Goal: Transaction & Acquisition: Purchase product/service

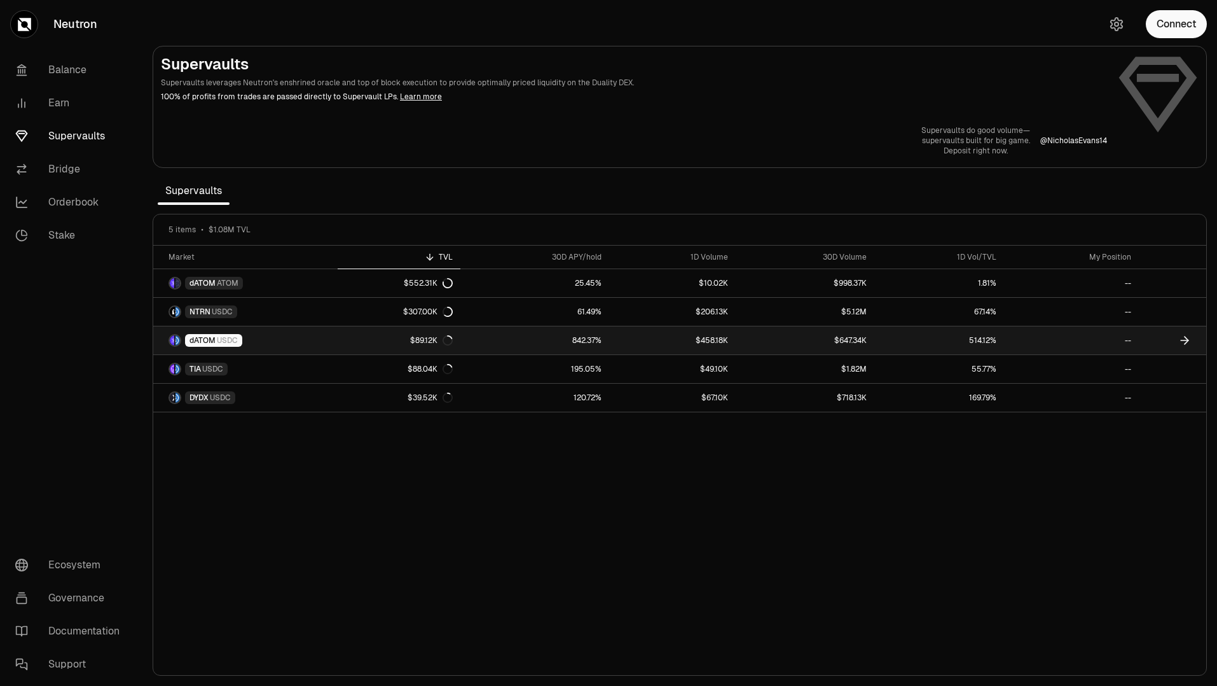
click at [342, 340] on link "$89.12K" at bounding box center [399, 340] width 123 height 28
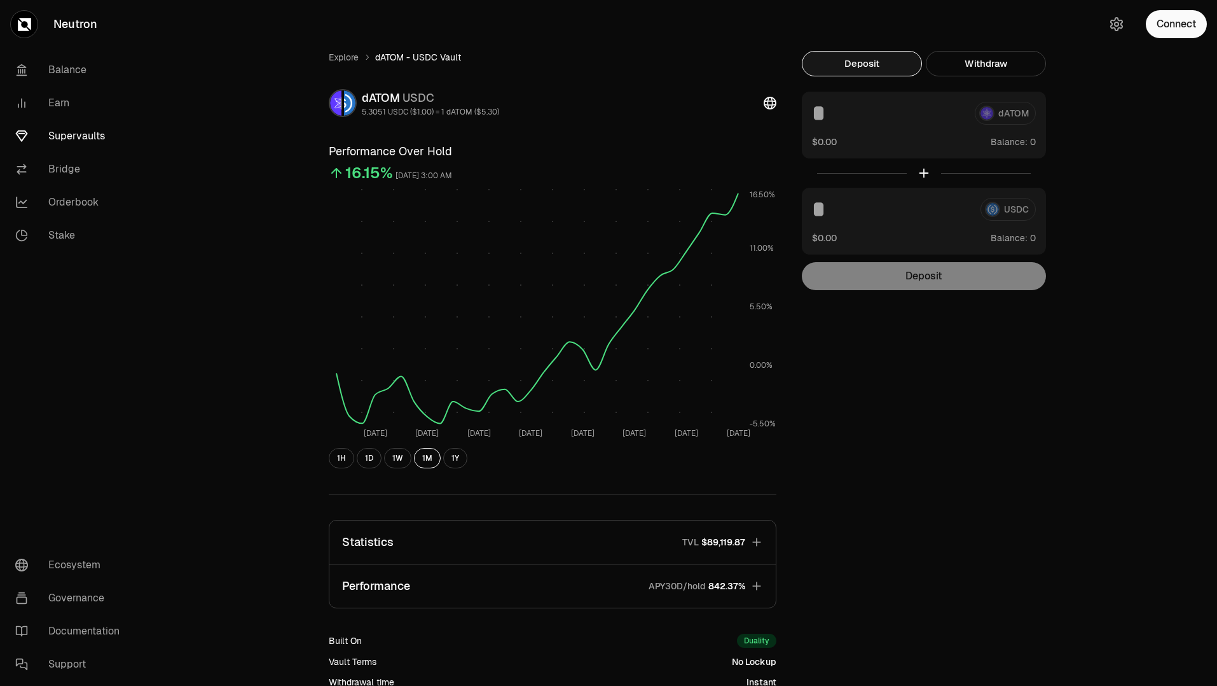
click at [753, 585] on icon "button" at bounding box center [756, 585] width 8 height 8
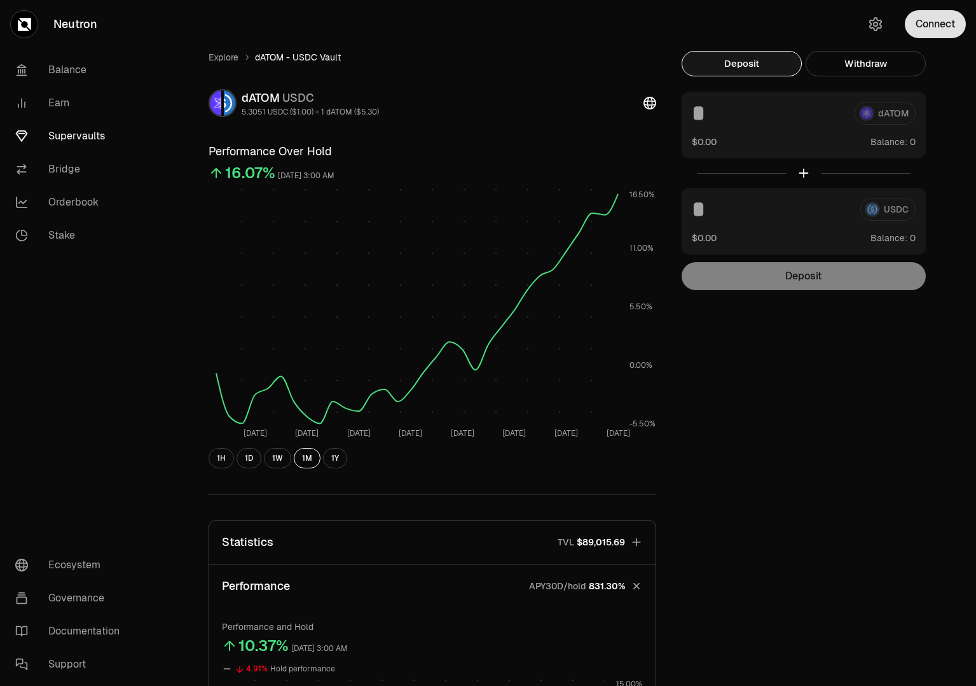
click at [943, 10] on button "Connect" at bounding box center [935, 24] width 61 height 28
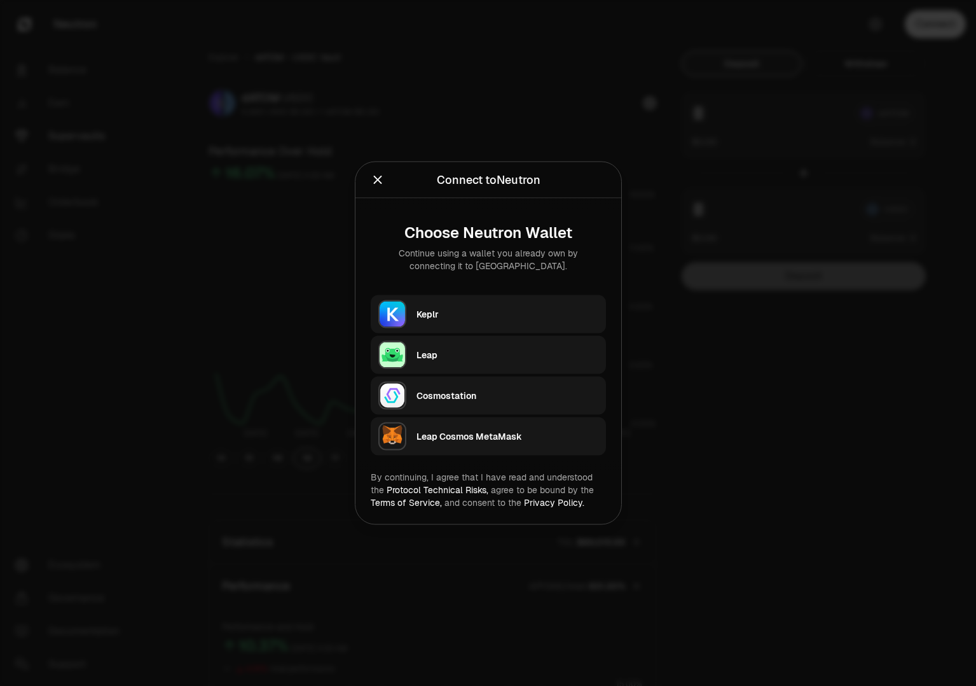
click at [495, 322] on div "Keplr" at bounding box center [508, 314] width 182 height 19
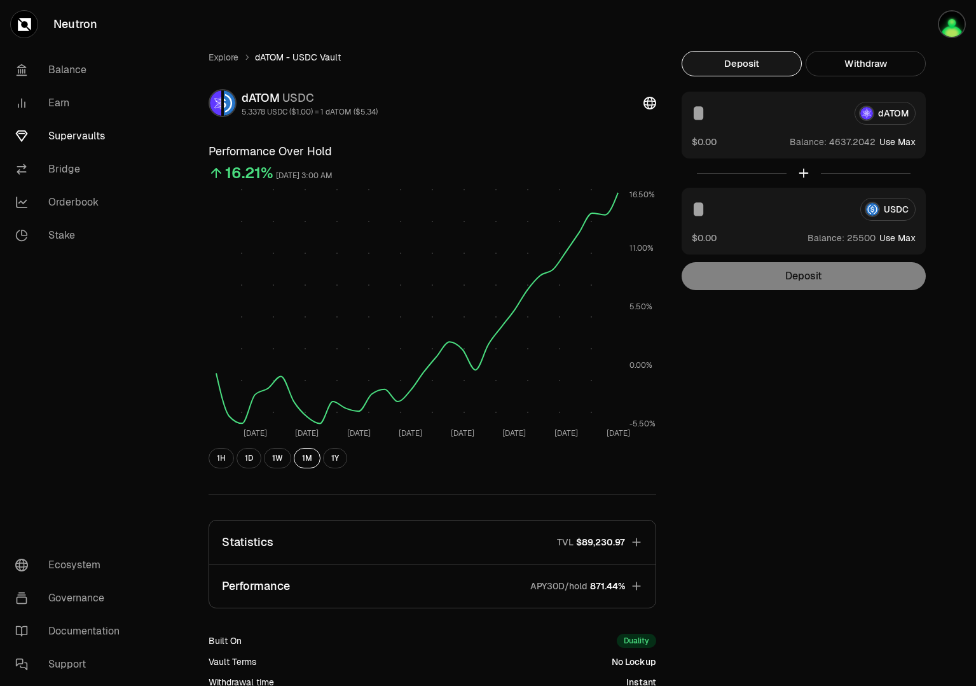
click at [901, 141] on button "Use Max" at bounding box center [898, 141] width 36 height 13
type input "**********"
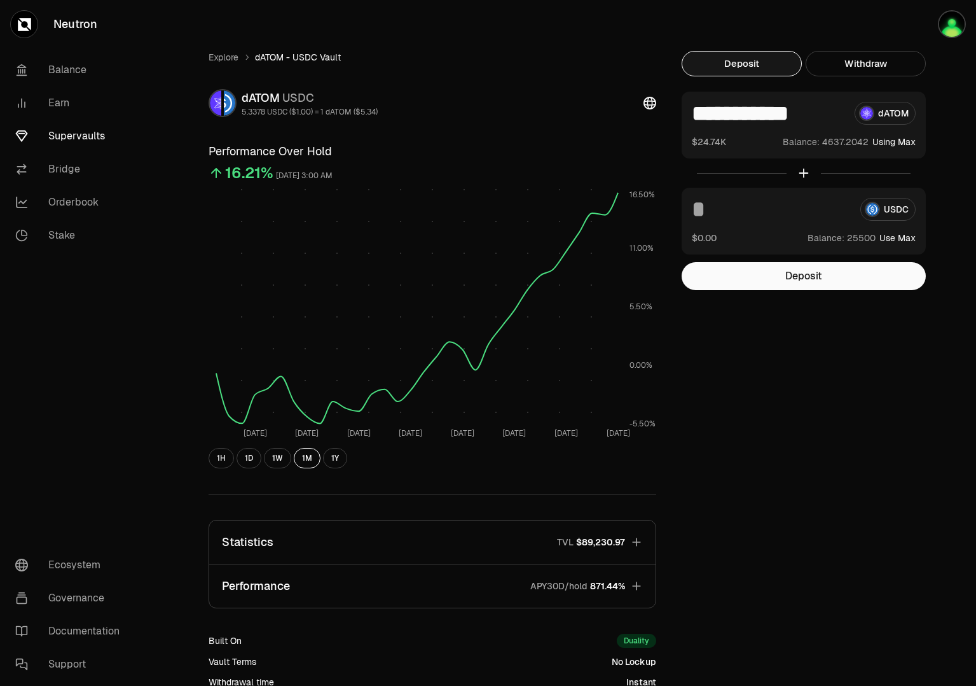
click at [894, 236] on button "Use Max" at bounding box center [898, 237] width 36 height 13
type input "*****"
click at [820, 275] on button "Deposit" at bounding box center [804, 276] width 244 height 28
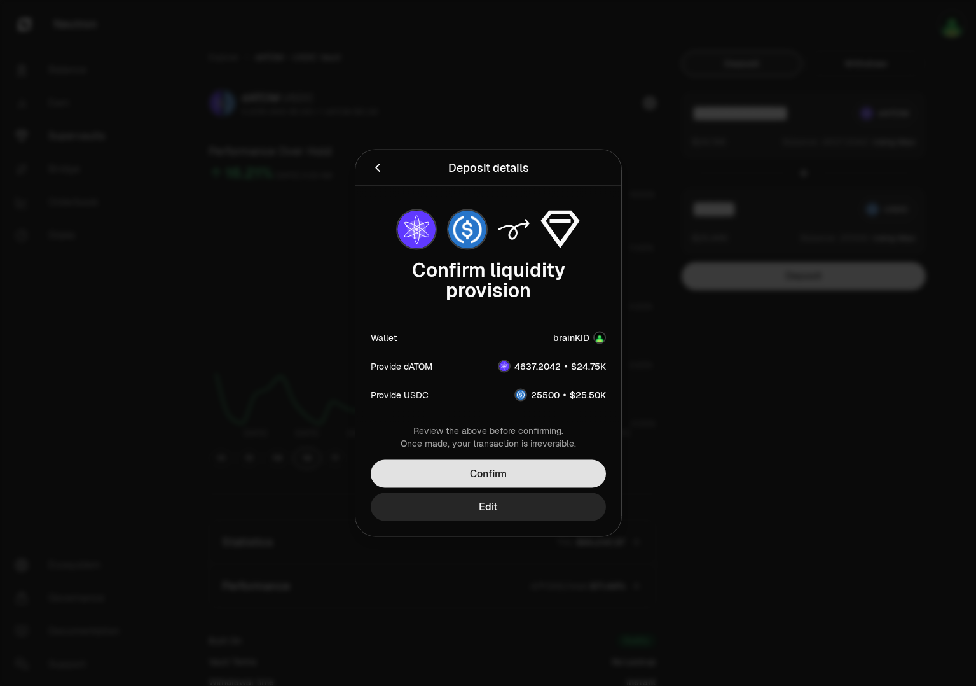
click at [497, 480] on button "Confirm" at bounding box center [488, 474] width 235 height 28
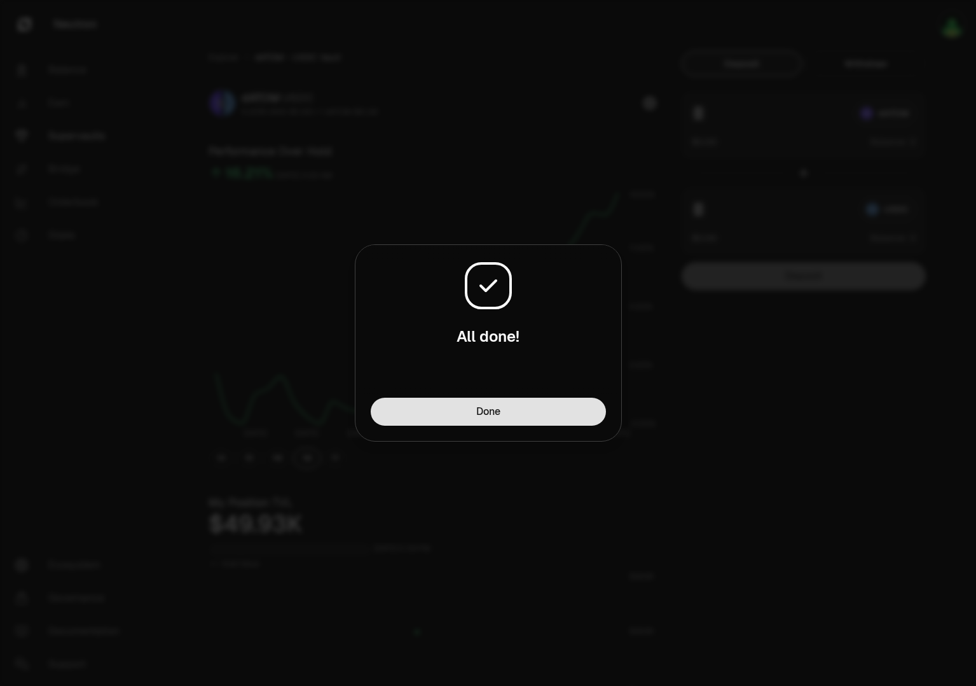
click at [540, 414] on button "Done" at bounding box center [488, 411] width 235 height 28
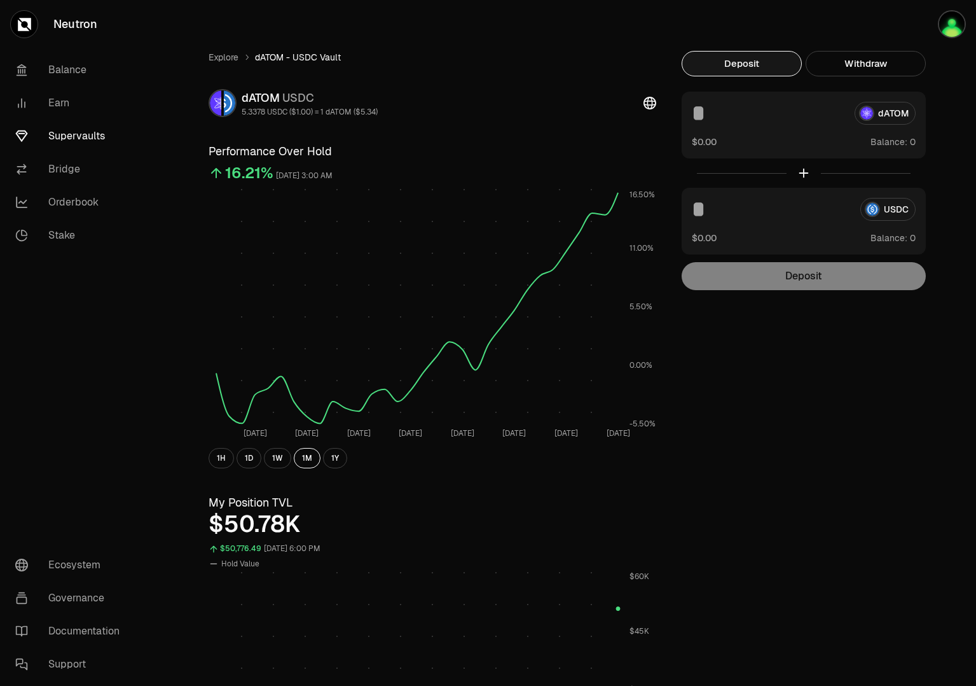
click at [76, 132] on link "Supervaults" at bounding box center [71, 136] width 132 height 33
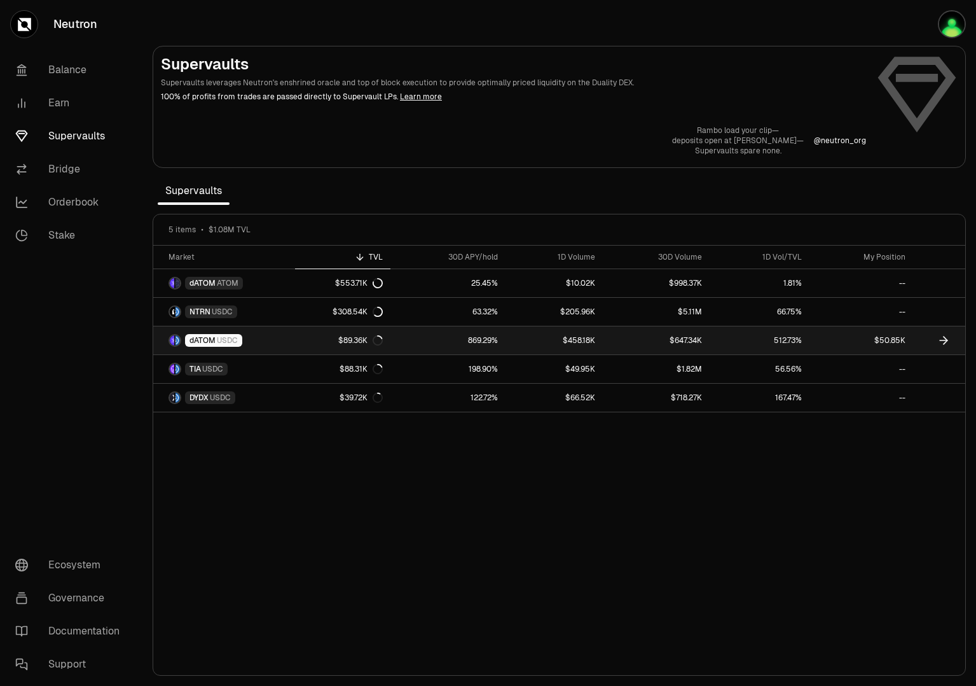
click at [419, 346] on link "869.29%" at bounding box center [447, 340] width 115 height 28
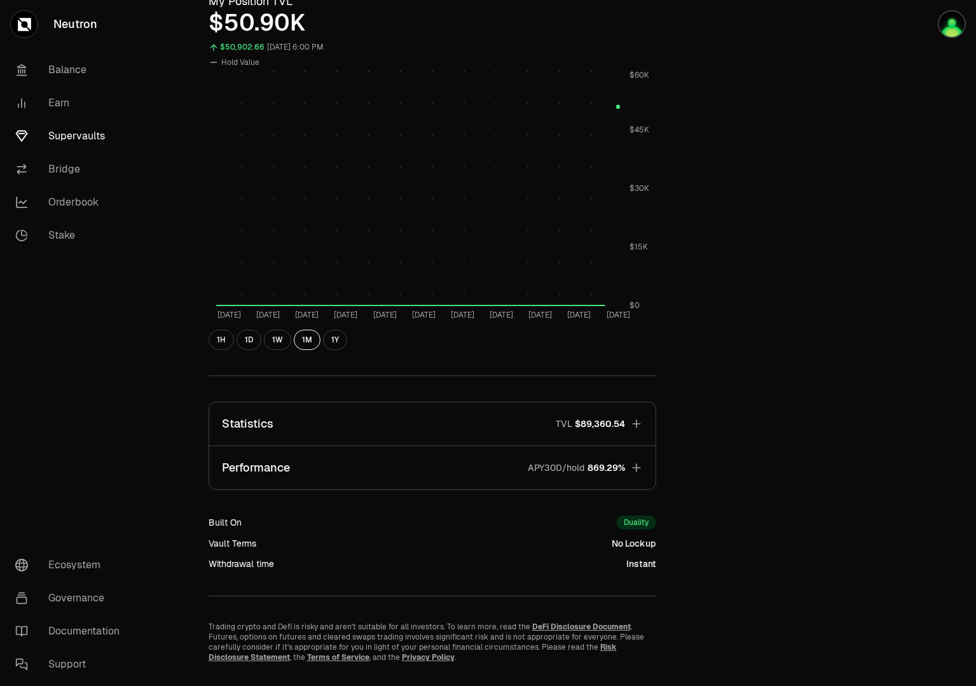
scroll to position [529, 0]
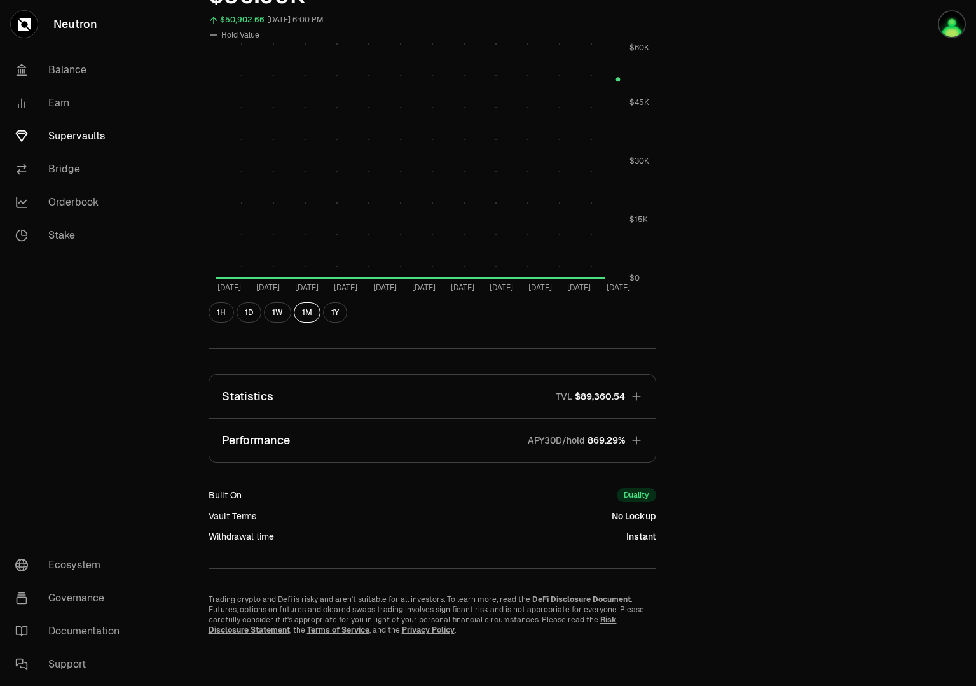
click at [635, 434] on icon "button" at bounding box center [636, 440] width 13 height 13
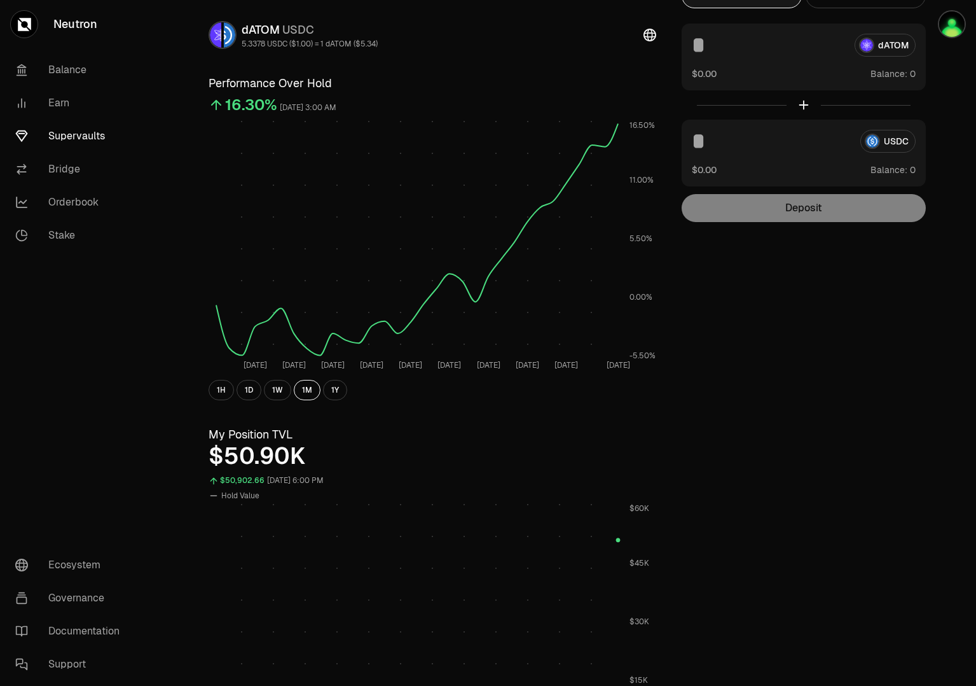
scroll to position [0, 0]
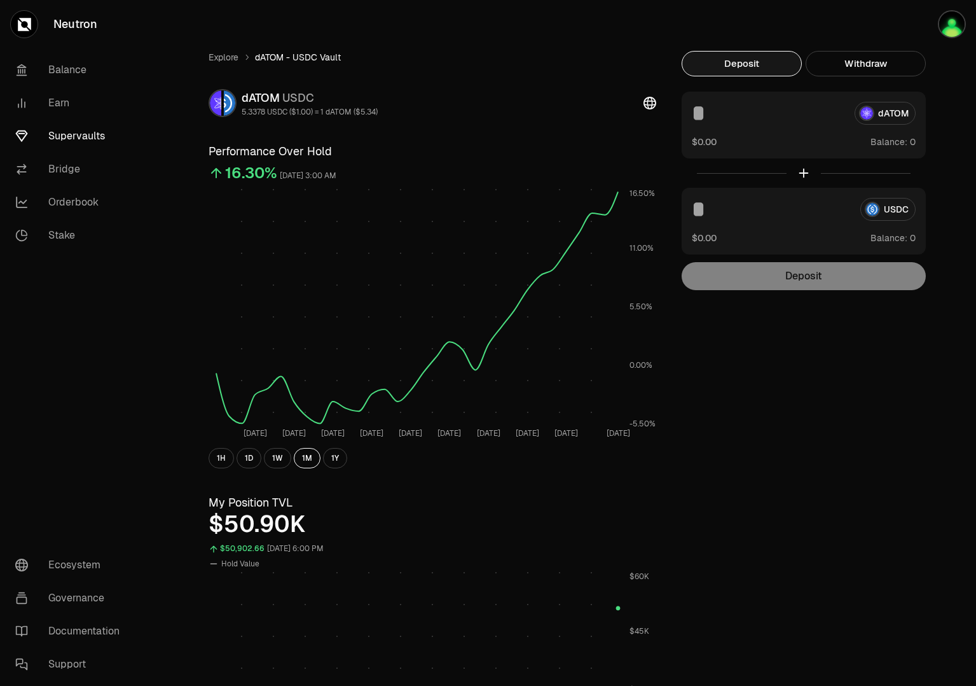
click at [72, 135] on link "Supervaults" at bounding box center [71, 136] width 132 height 33
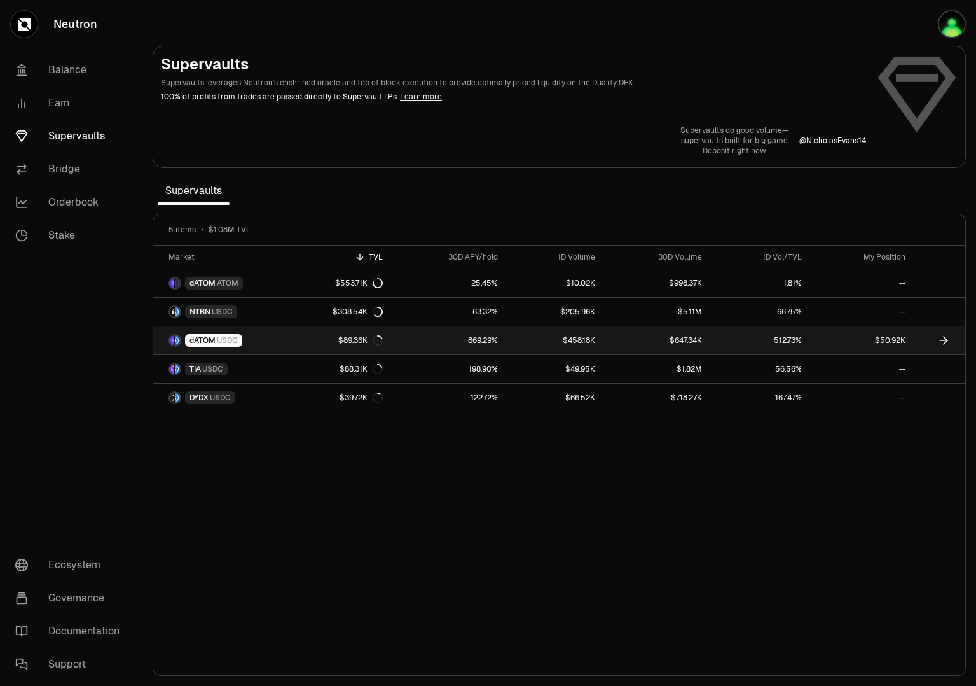
click at [948, 341] on icon at bounding box center [943, 340] width 13 height 13
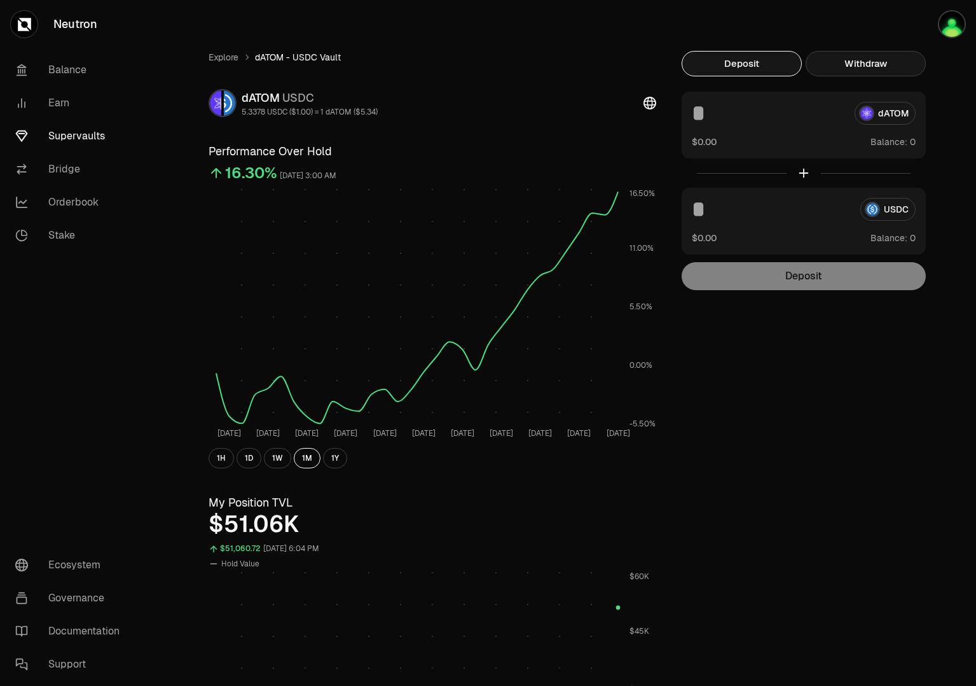
click at [892, 56] on button "Withdraw" at bounding box center [866, 63] width 120 height 25
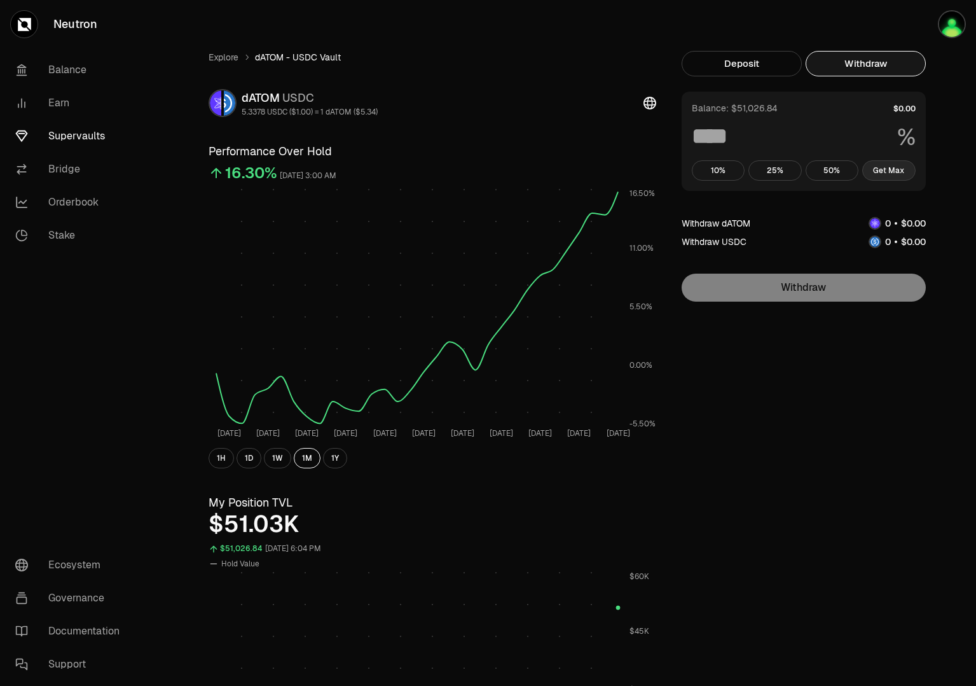
click at [888, 168] on button "Get Max" at bounding box center [888, 170] width 53 height 20
type input "***"
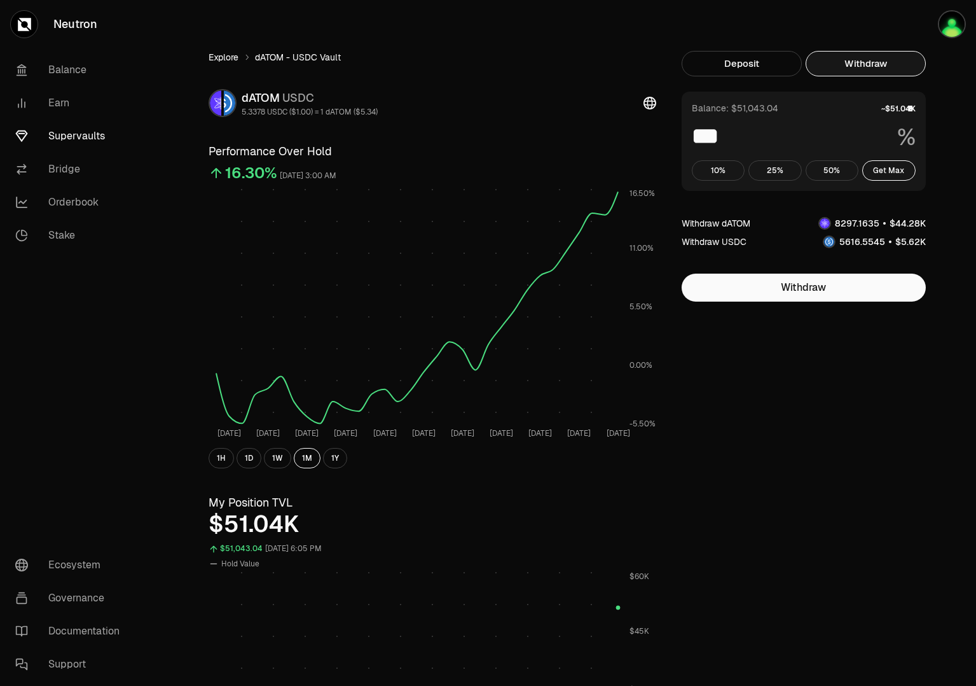
click at [225, 55] on link "Explore" at bounding box center [224, 57] width 30 height 13
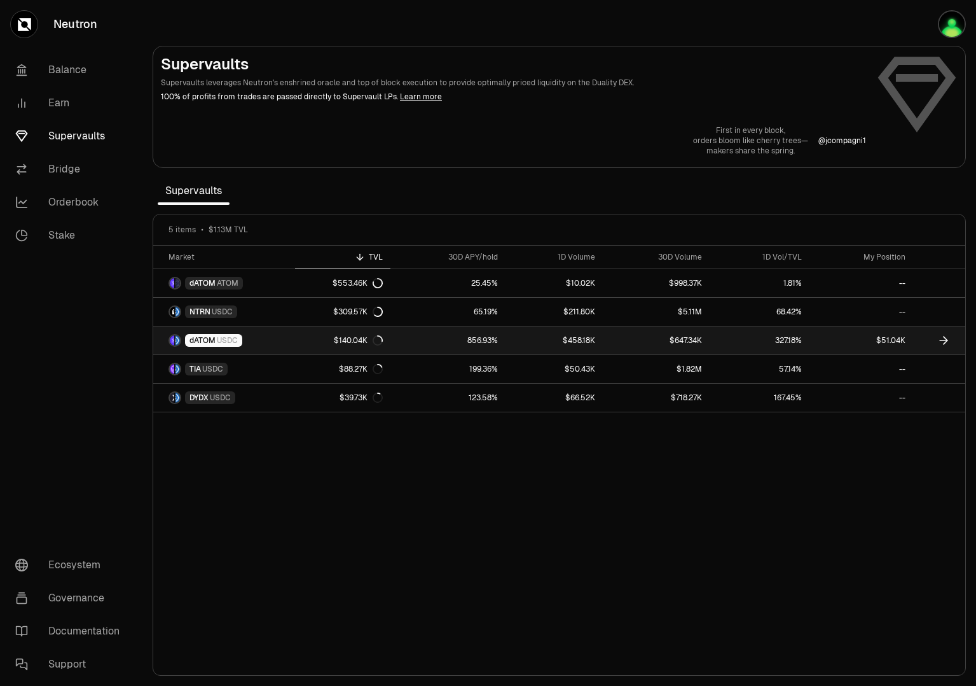
click at [946, 342] on icon at bounding box center [943, 340] width 13 height 13
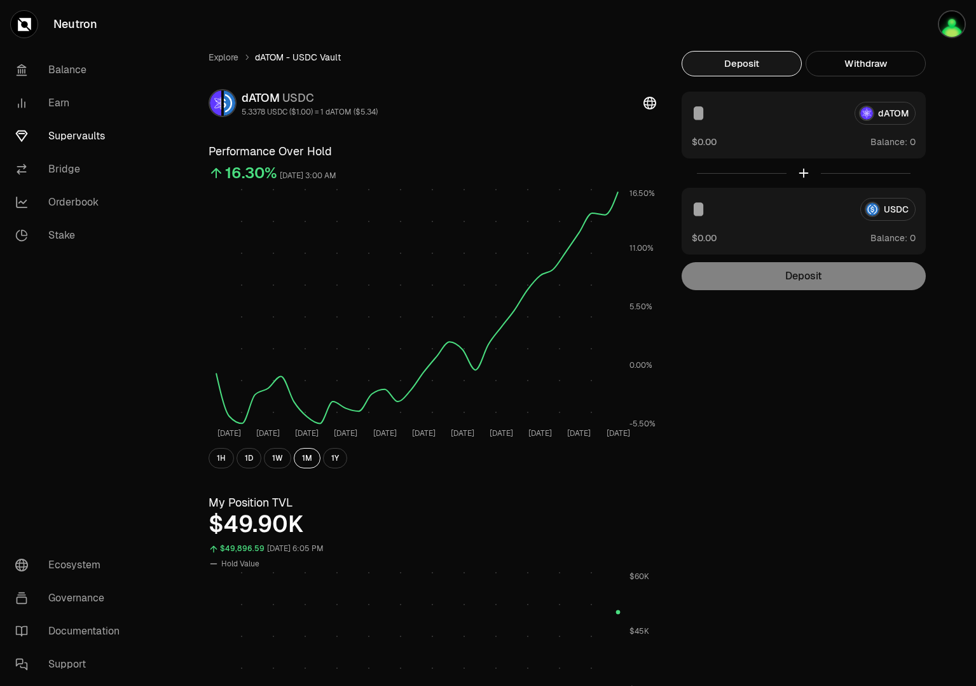
click at [763, 120] on input at bounding box center [768, 113] width 153 height 23
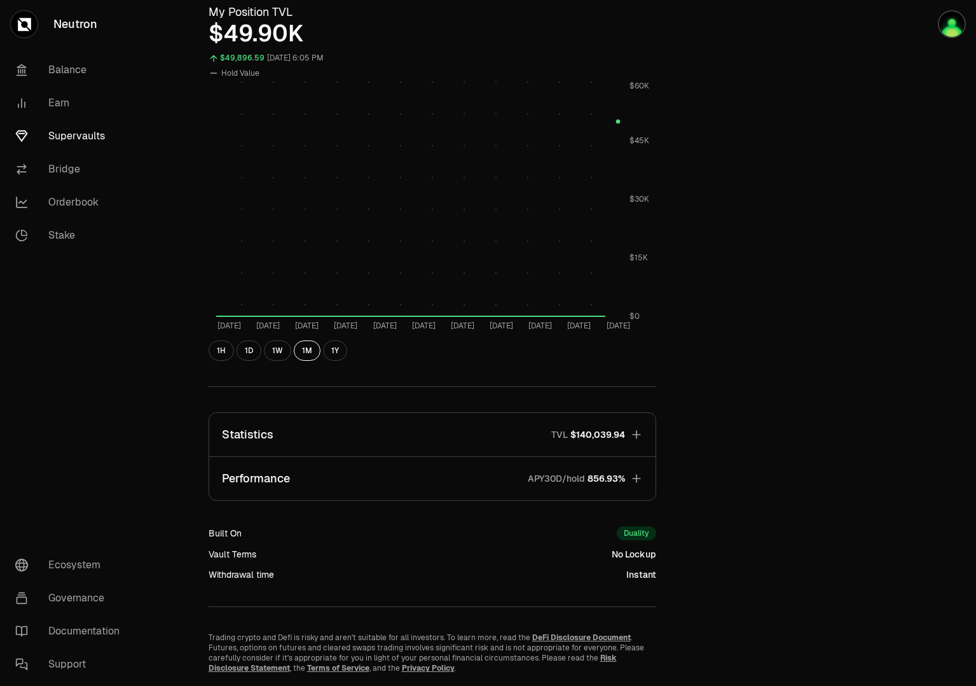
scroll to position [529, 0]
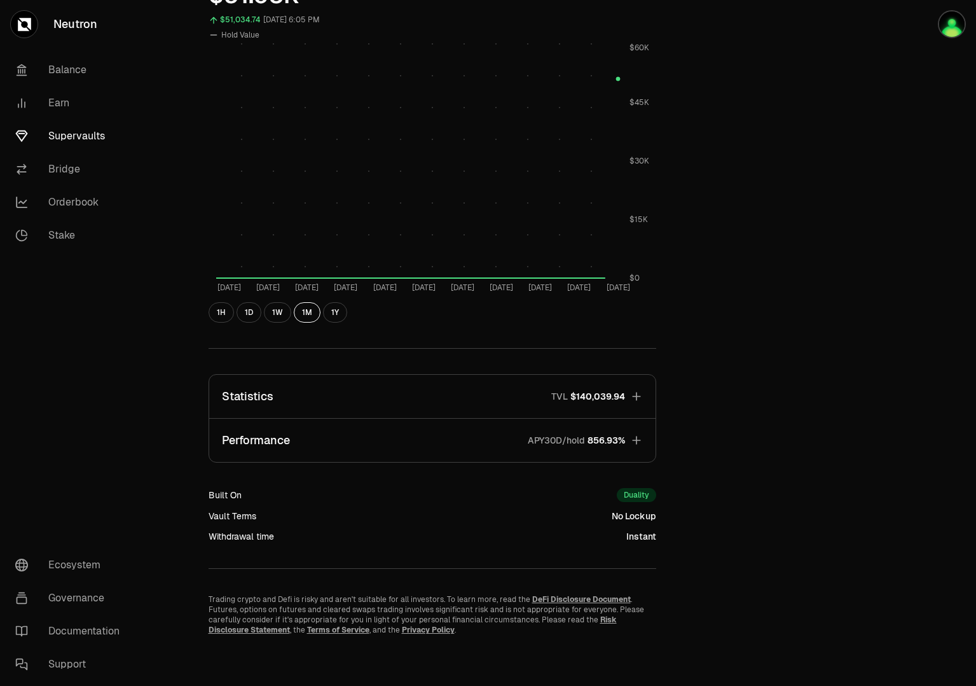
type input "****"
click at [636, 390] on icon "button" at bounding box center [636, 396] width 13 height 13
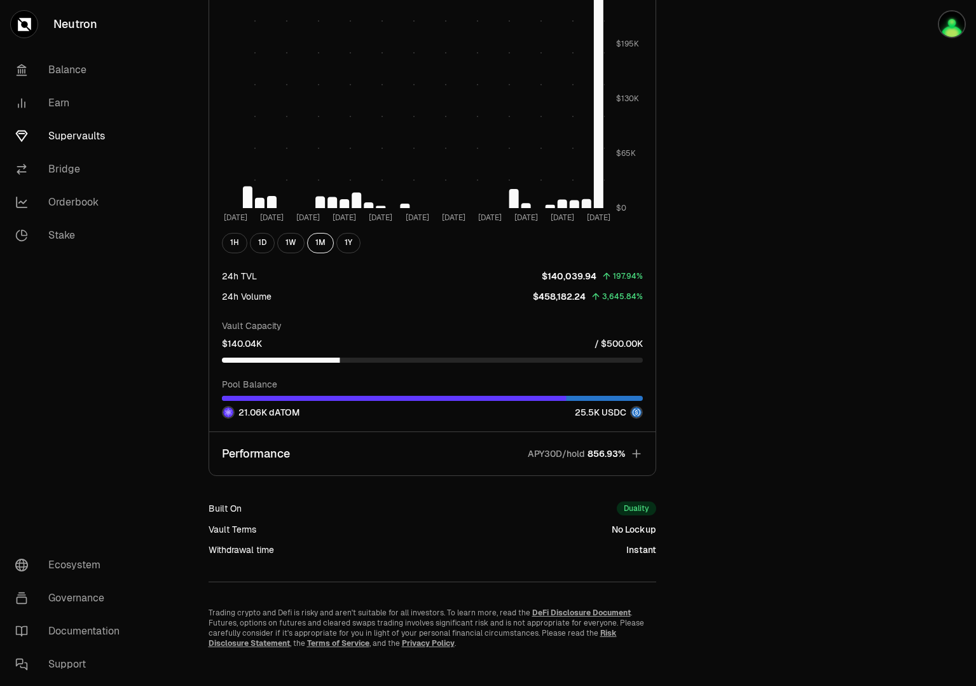
scroll to position [1386, 0]
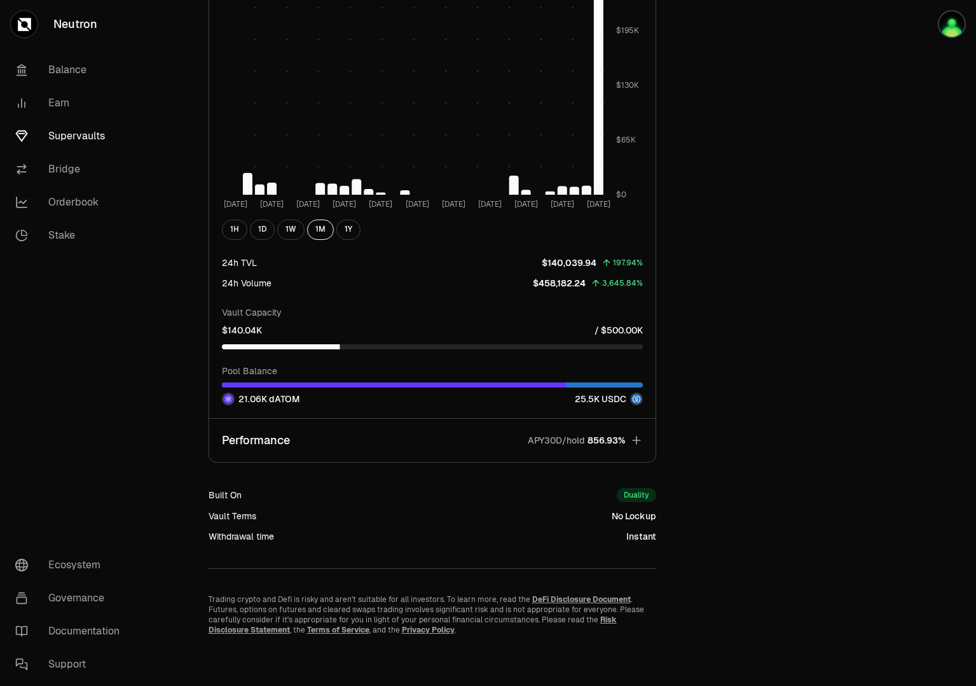
click at [576, 396] on div "25.5K USDC" at bounding box center [609, 398] width 68 height 13
click at [633, 402] on img at bounding box center [637, 399] width 10 height 10
click at [639, 439] on icon "button" at bounding box center [636, 440] width 13 height 13
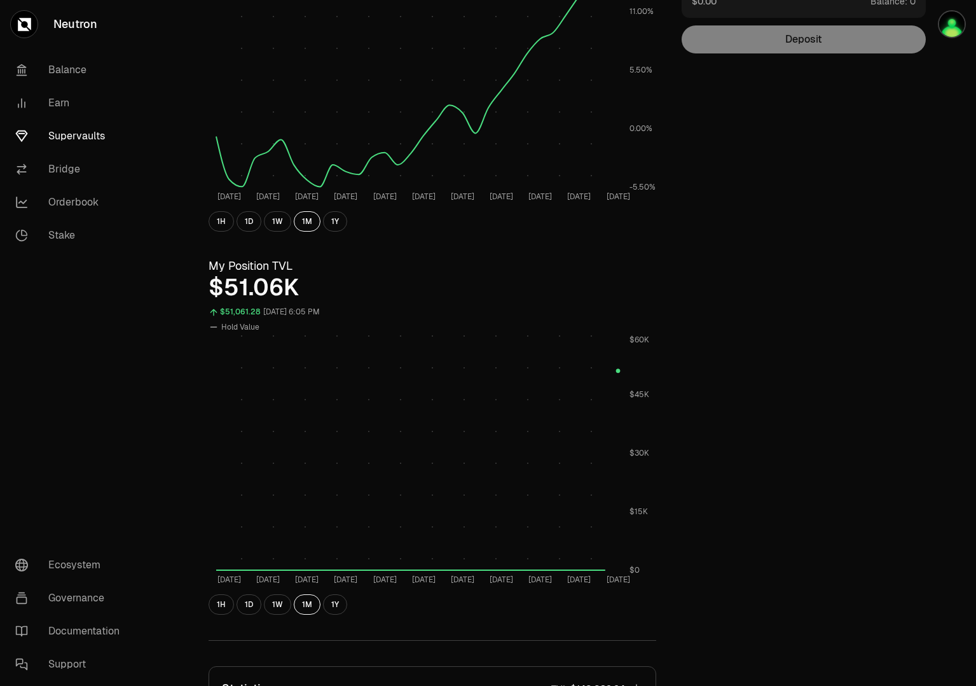
scroll to position [0, 0]
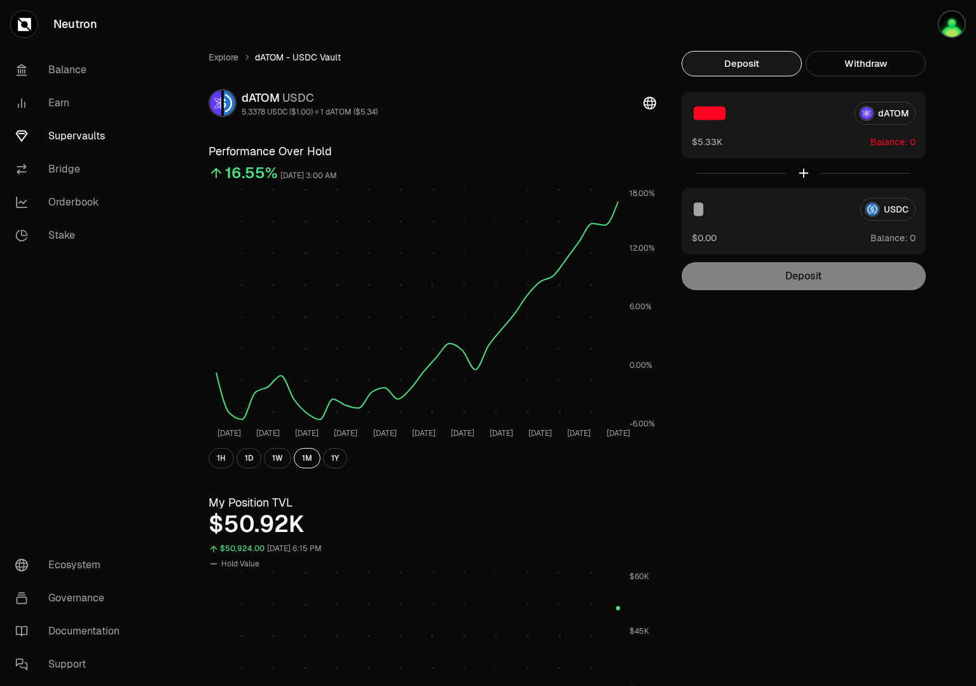
click at [748, 61] on button "Deposit" at bounding box center [742, 63] width 120 height 25
click at [736, 61] on button "Deposit" at bounding box center [742, 63] width 120 height 25
click at [723, 61] on button "Deposit" at bounding box center [742, 63] width 120 height 25
click at [876, 115] on div "**** dATOM" at bounding box center [804, 113] width 224 height 23
click at [765, 71] on button "Deposit" at bounding box center [742, 63] width 120 height 25
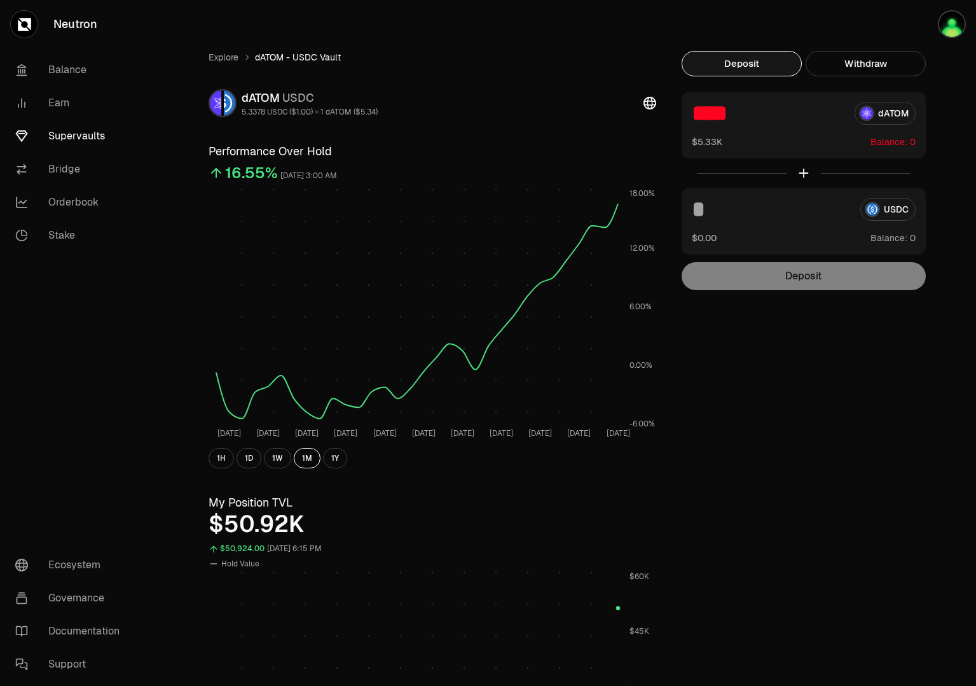
click at [728, 113] on input "****" at bounding box center [768, 113] width 153 height 23
click at [901, 141] on button "Use Max" at bounding box center [898, 141] width 36 height 13
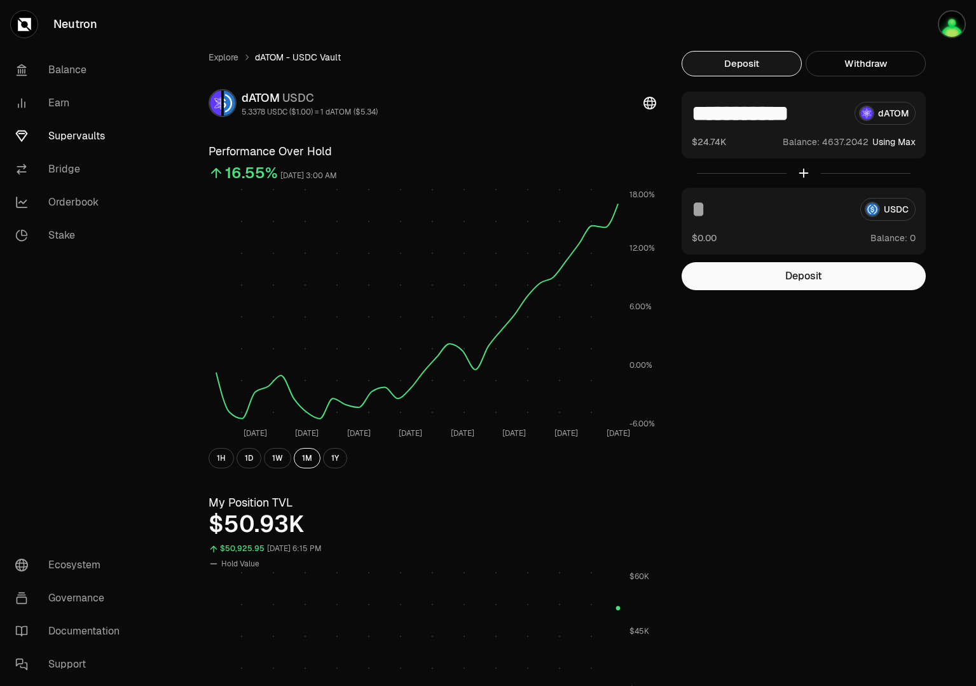
type input "**********"
click at [800, 284] on button "Deposit" at bounding box center [804, 276] width 244 height 28
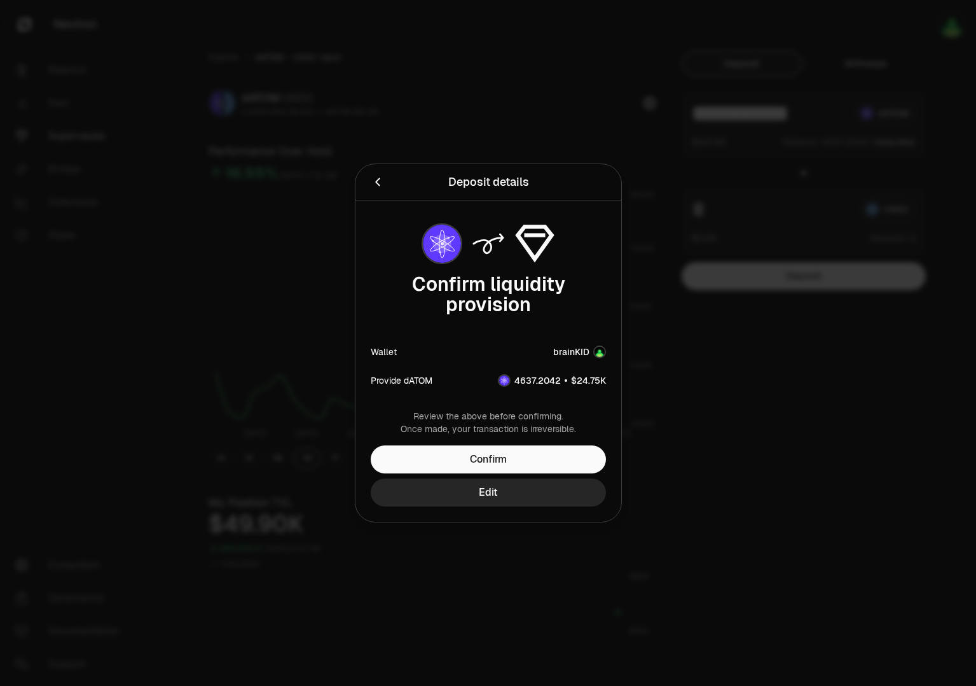
click at [687, 398] on div at bounding box center [488, 343] width 976 height 686
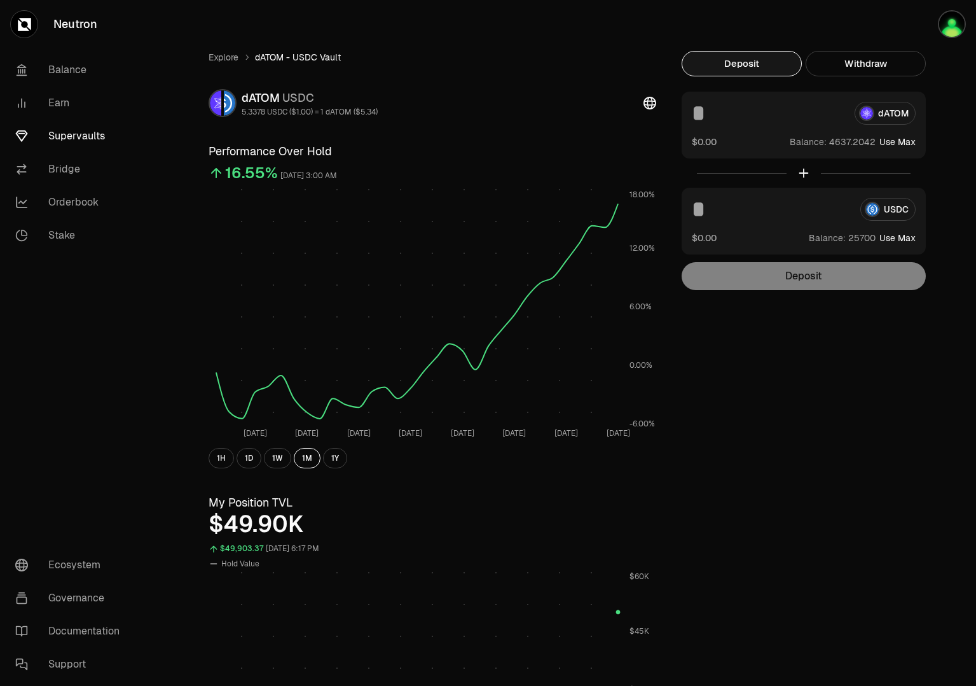
click at [892, 142] on button "Use Max" at bounding box center [898, 141] width 36 height 13
type input "**********"
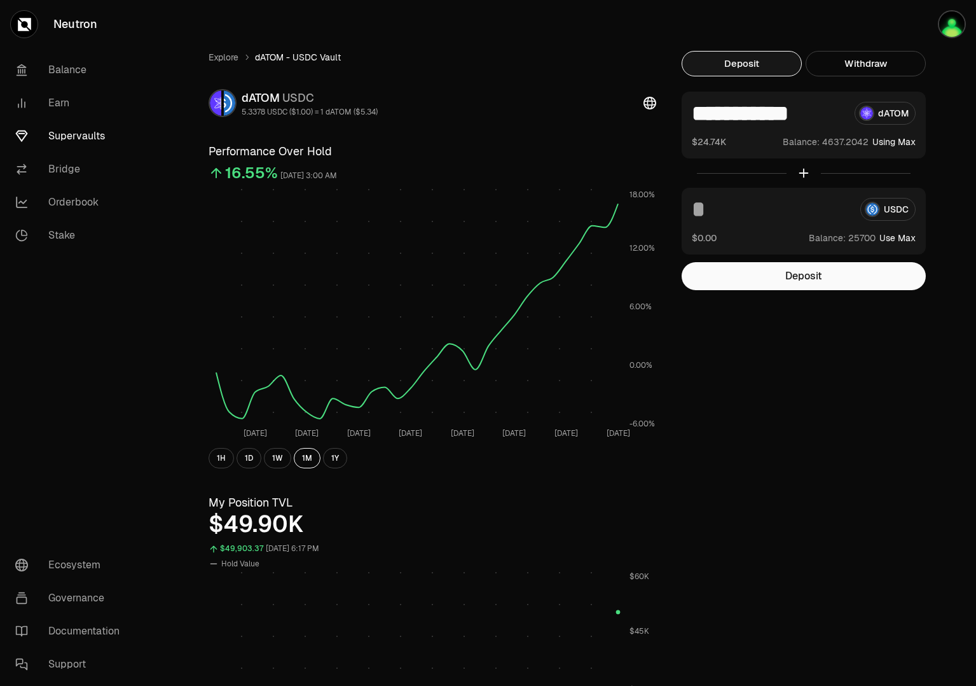
click at [898, 234] on button "Use Max" at bounding box center [898, 237] width 36 height 13
drag, startPoint x: 774, startPoint y: 214, endPoint x: 726, endPoint y: 214, distance: 47.7
click at [726, 214] on input "*****" at bounding box center [771, 209] width 158 height 23
type input "*****"
click at [766, 281] on button "Deposit" at bounding box center [804, 276] width 244 height 28
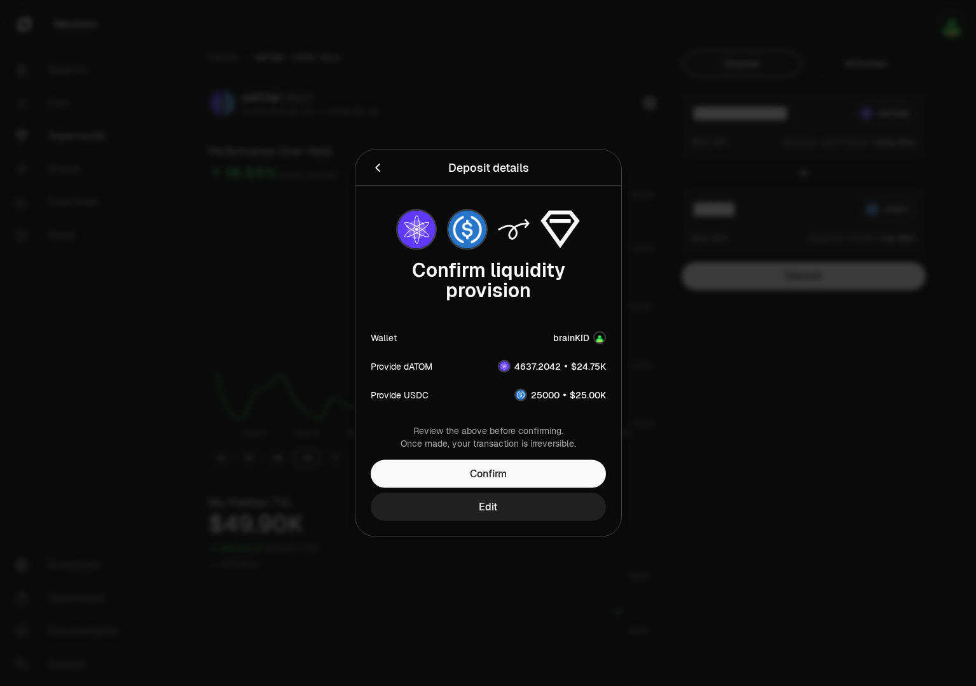
click at [504, 505] on button "Edit" at bounding box center [488, 507] width 235 height 28
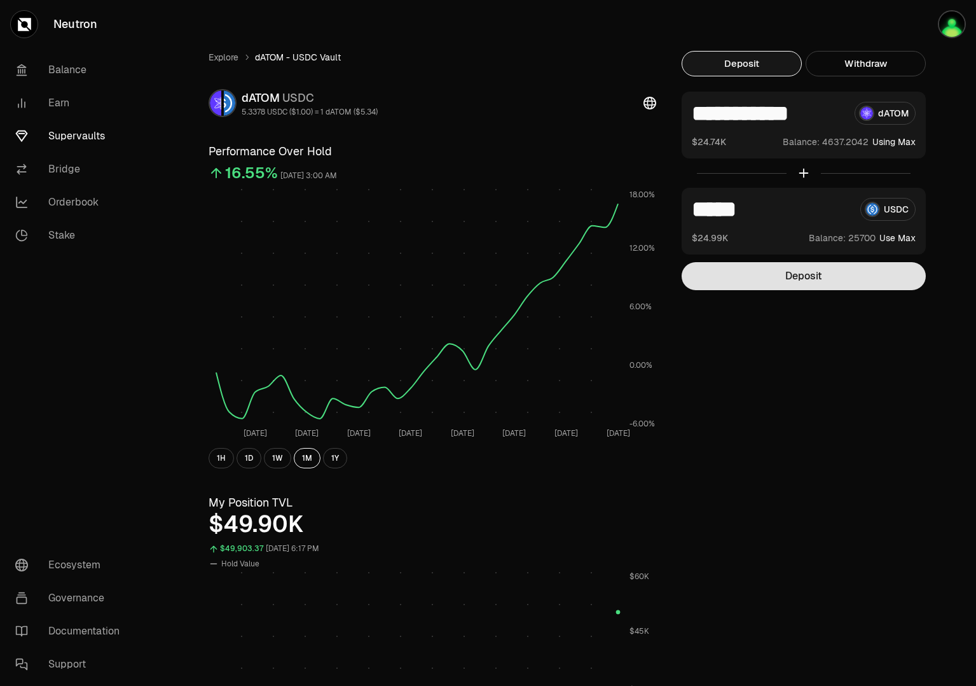
click at [782, 280] on button "Deposit" at bounding box center [804, 276] width 244 height 28
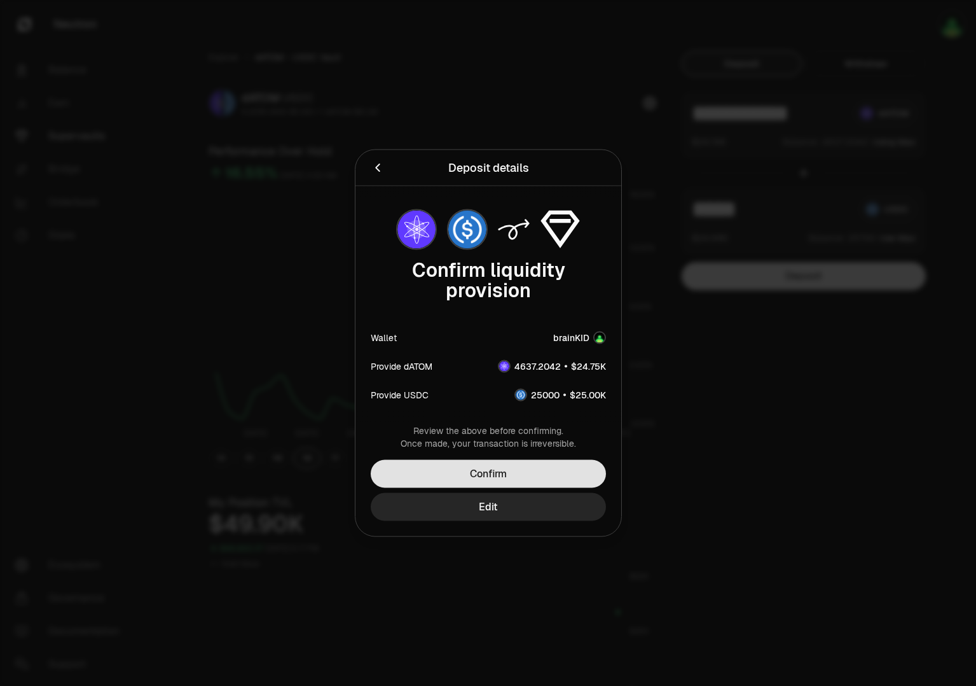
click at [499, 466] on button "Confirm" at bounding box center [488, 474] width 235 height 28
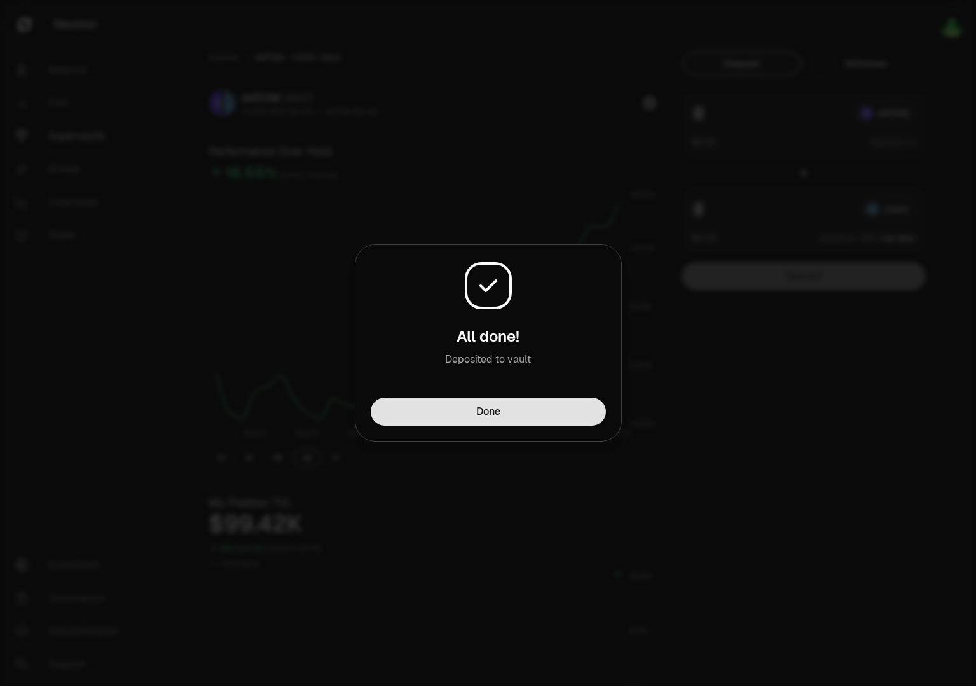
click at [493, 401] on button "Done" at bounding box center [488, 411] width 235 height 28
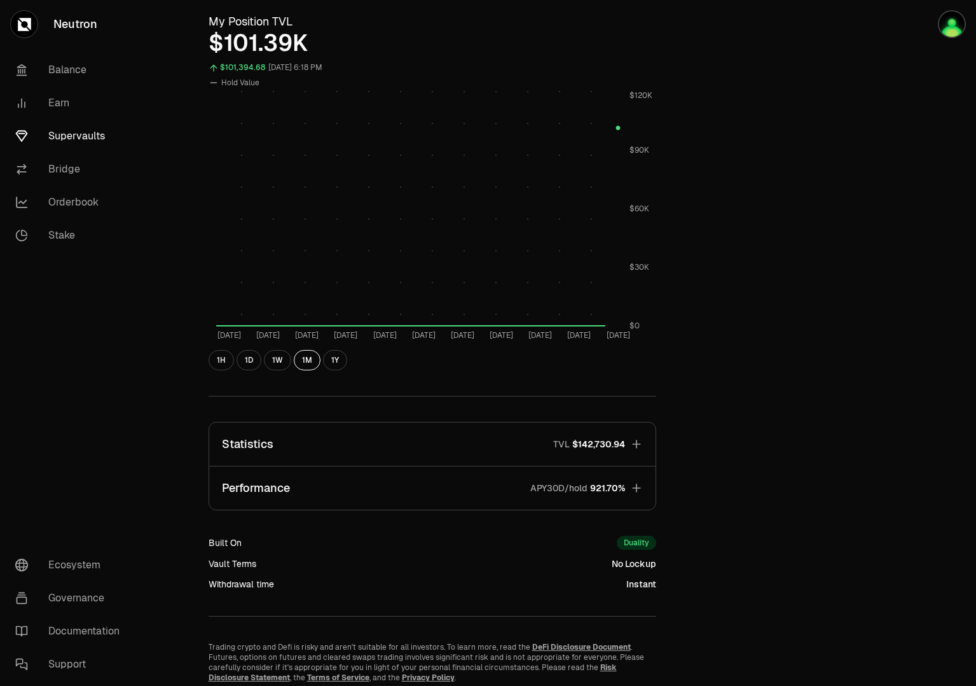
scroll to position [529, 0]
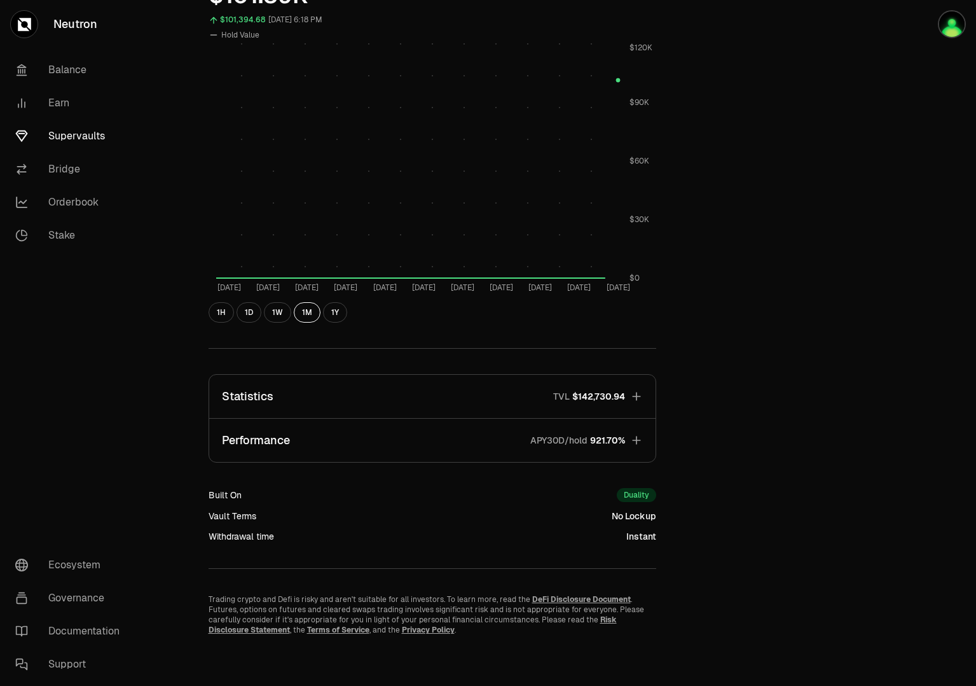
click at [638, 390] on icon "button" at bounding box center [636, 396] width 13 height 13
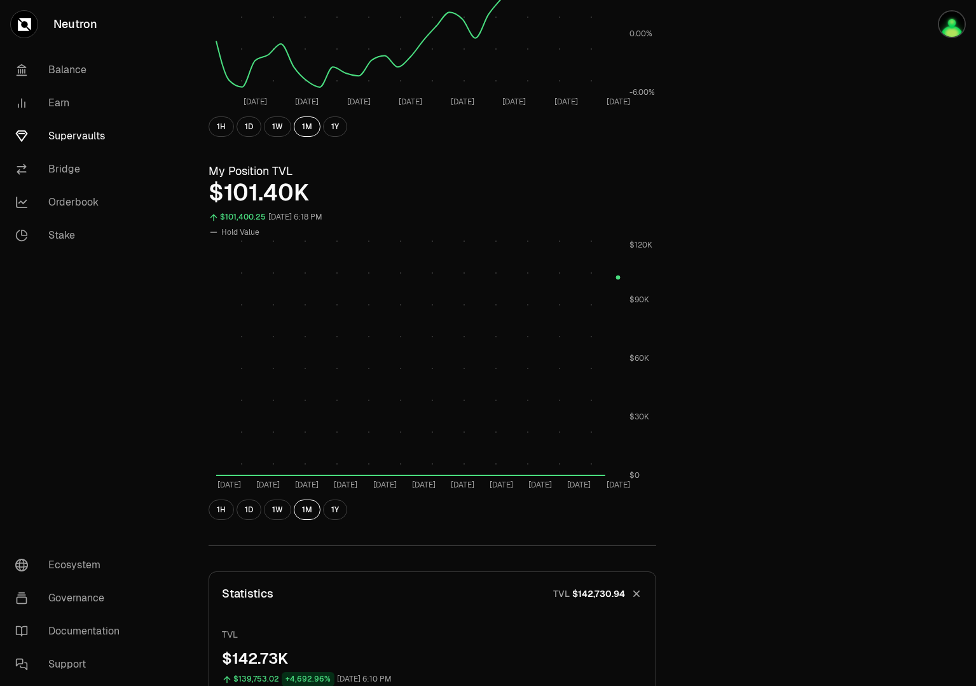
scroll to position [0, 0]
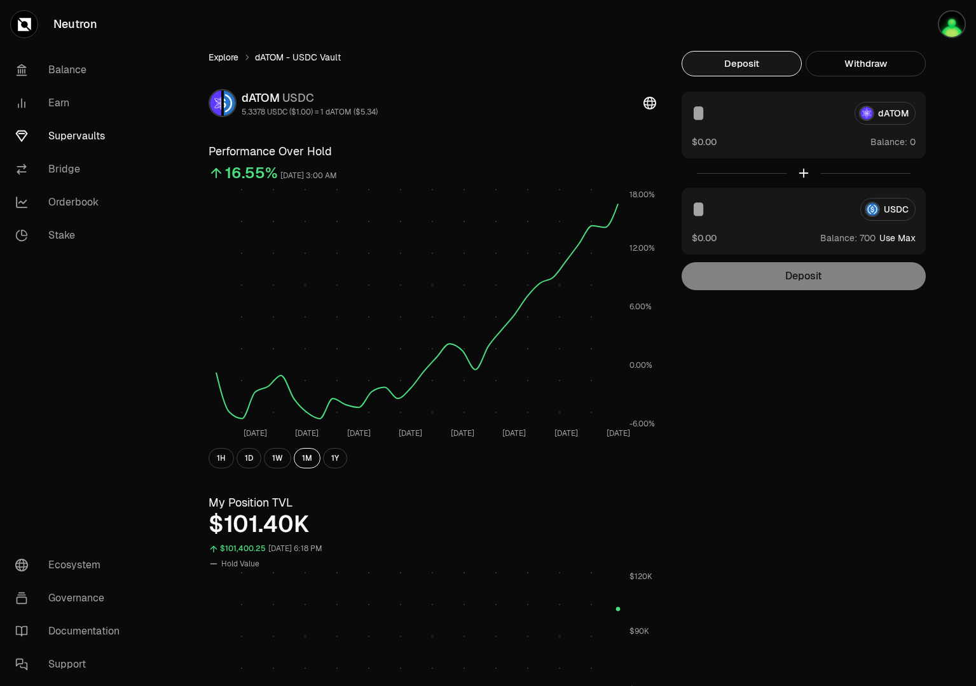
click at [225, 58] on link "Explore" at bounding box center [224, 57] width 30 height 13
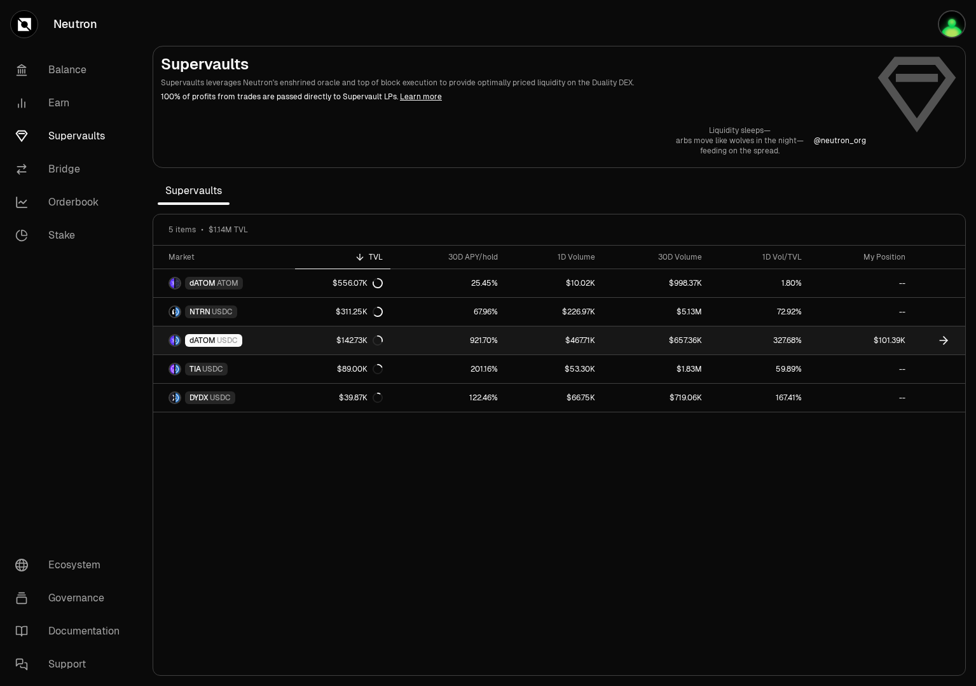
click at [876, 336] on link "$101.39K" at bounding box center [862, 340] width 104 height 28
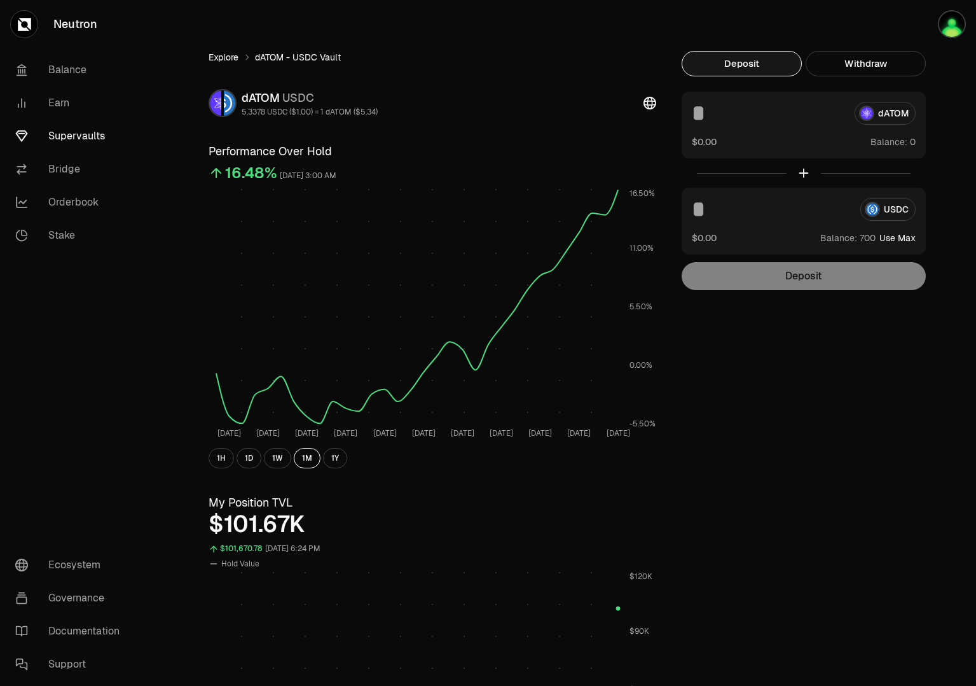
click at [223, 59] on link "Explore" at bounding box center [224, 57] width 30 height 13
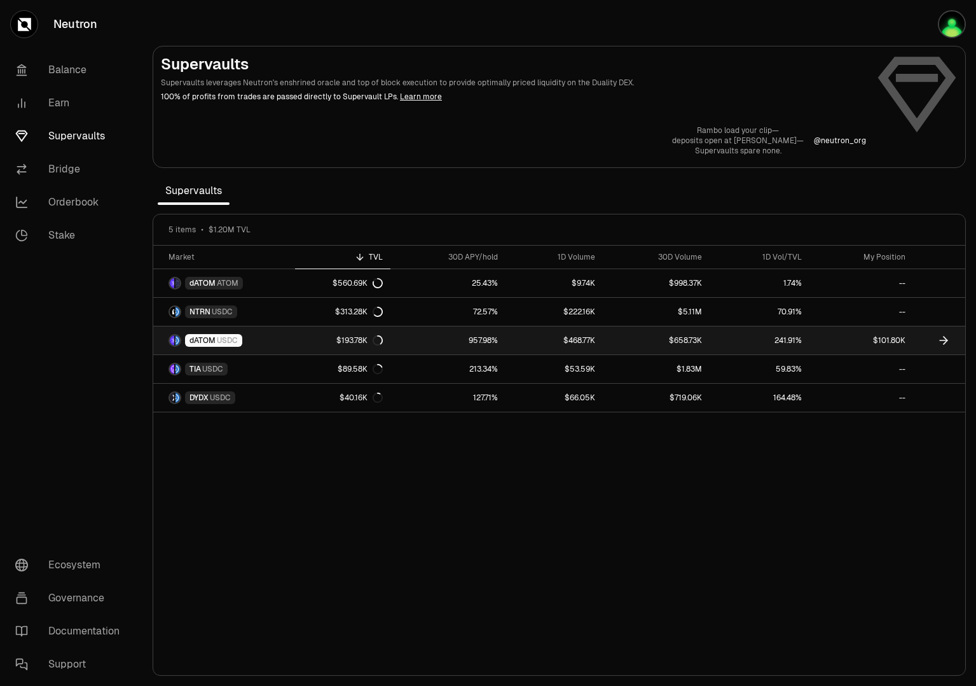
click at [934, 335] on link at bounding box center [939, 340] width 52 height 28
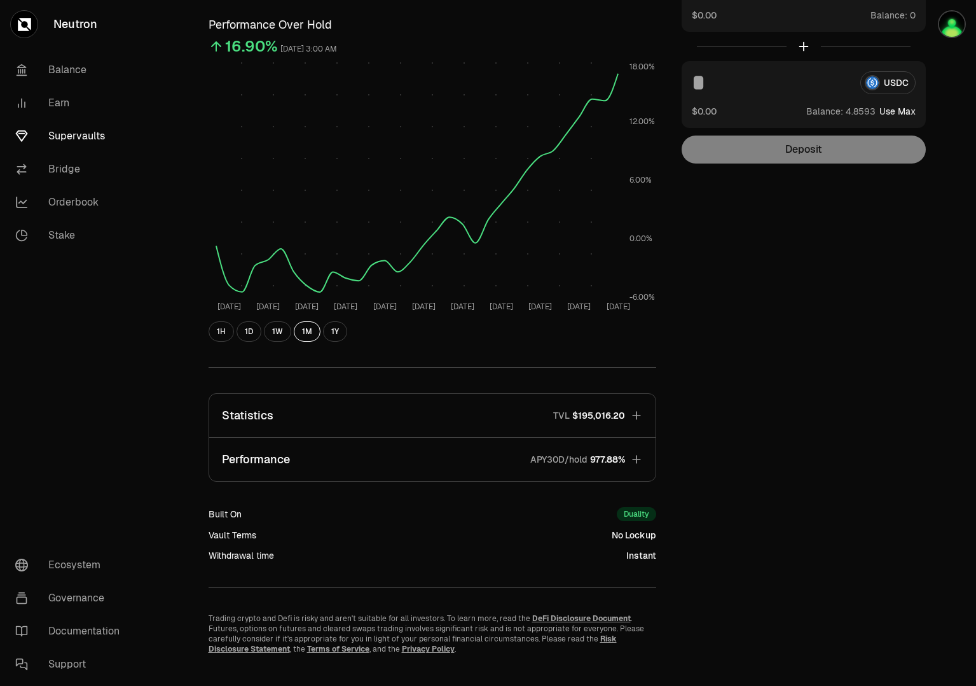
scroll to position [146, 0]
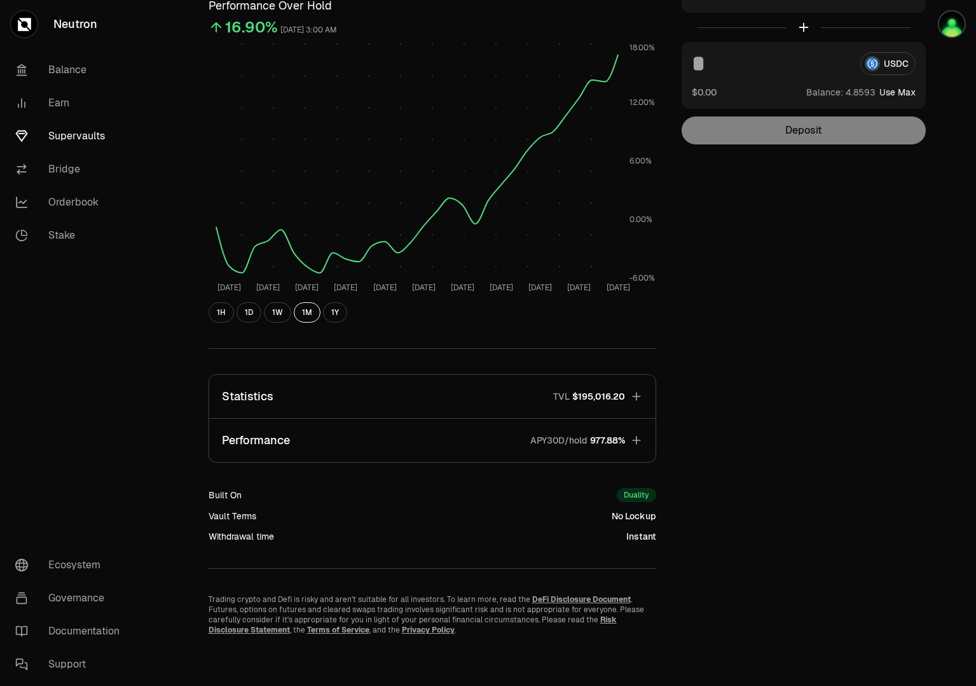
click at [611, 391] on span "$195,016.20" at bounding box center [598, 396] width 53 height 13
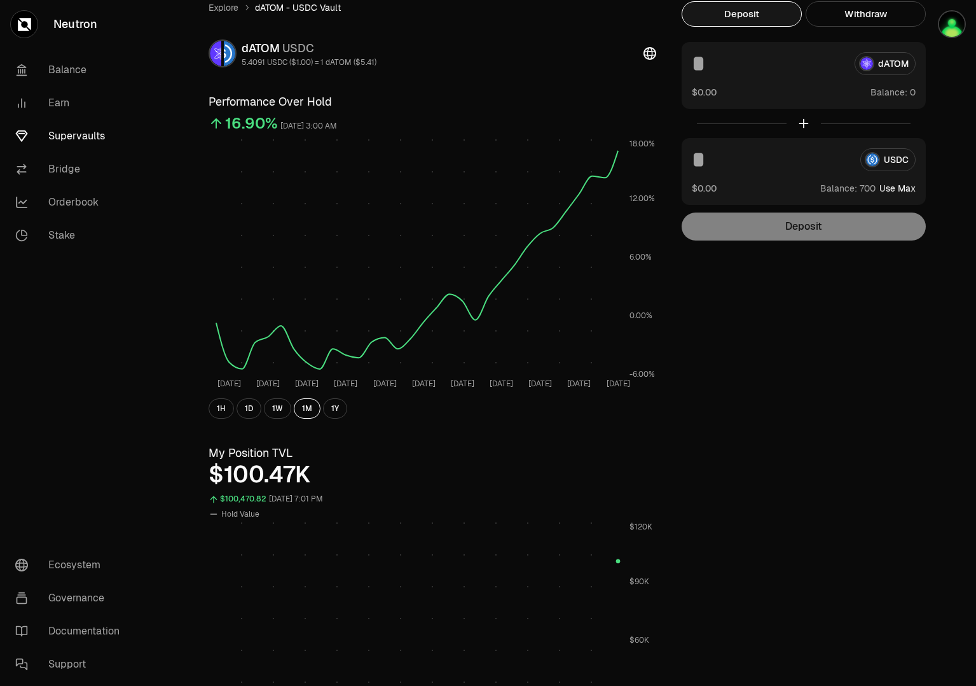
scroll to position [0, 0]
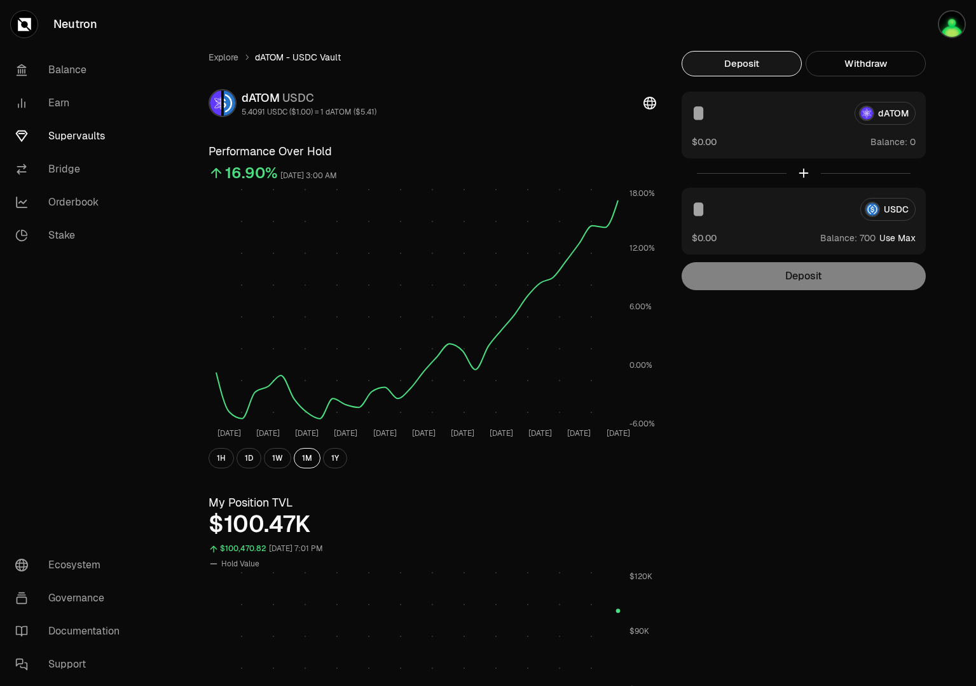
click at [73, 135] on link "Supervaults" at bounding box center [71, 136] width 132 height 33
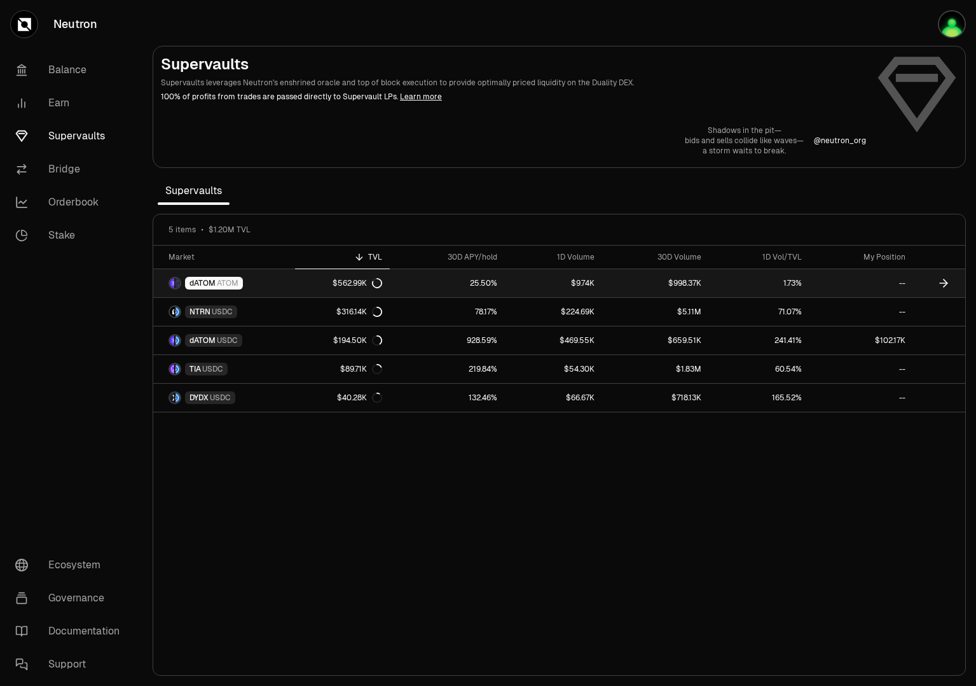
click at [205, 278] on span "dATOM" at bounding box center [203, 283] width 26 height 10
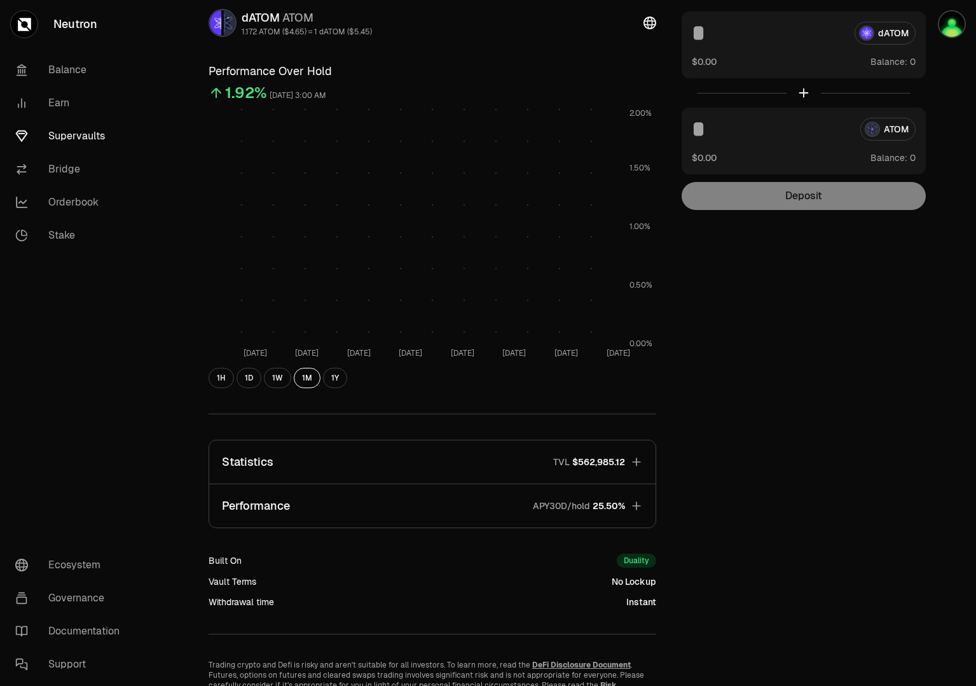
scroll to position [146, 0]
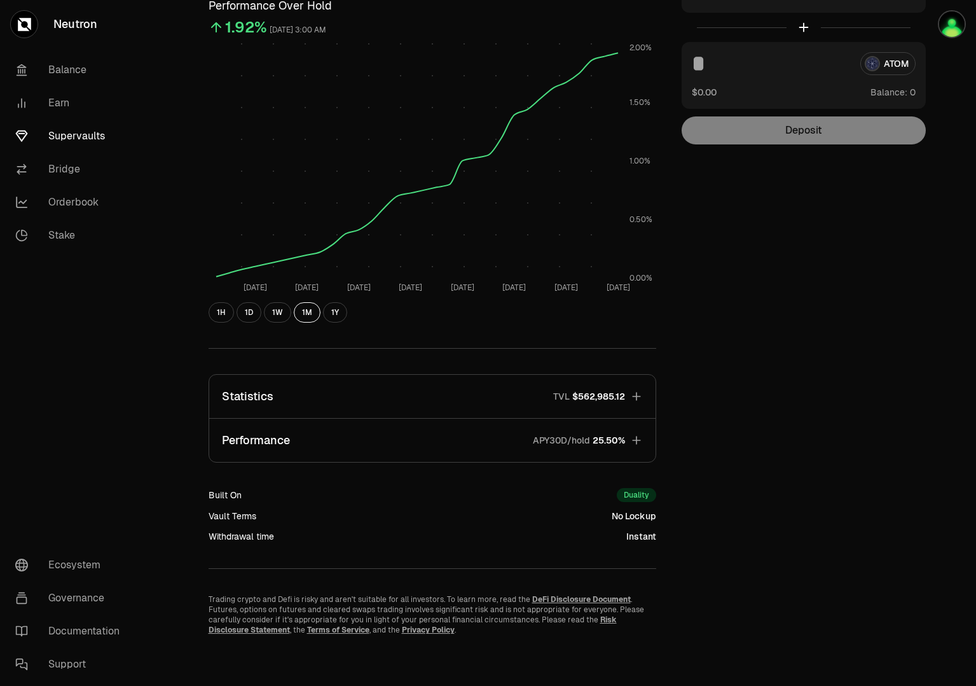
click at [606, 390] on span "$562,985.12" at bounding box center [598, 396] width 53 height 13
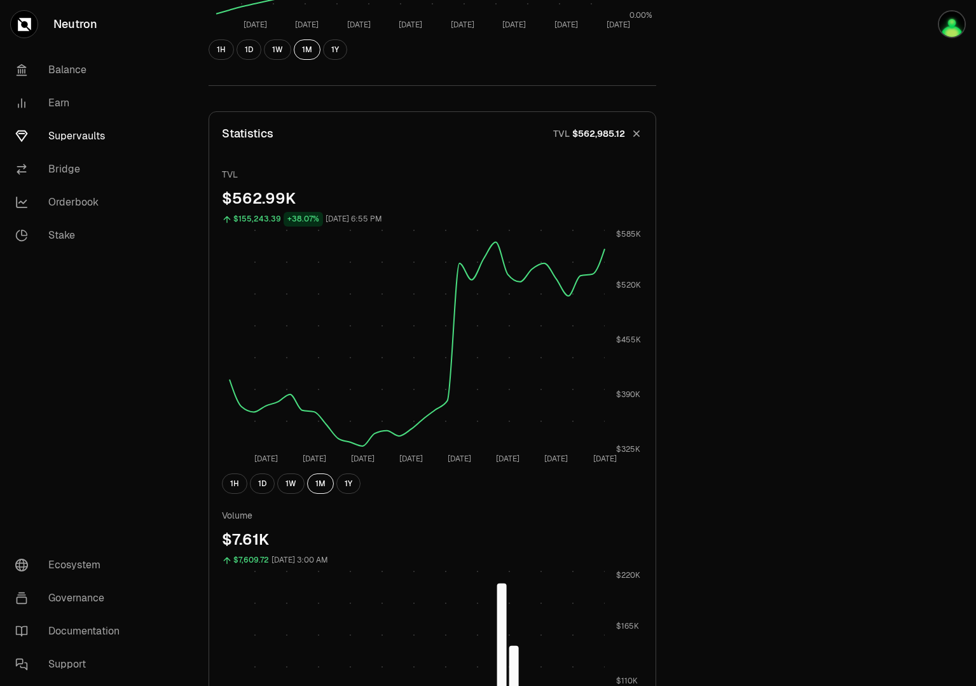
scroll to position [0, 0]
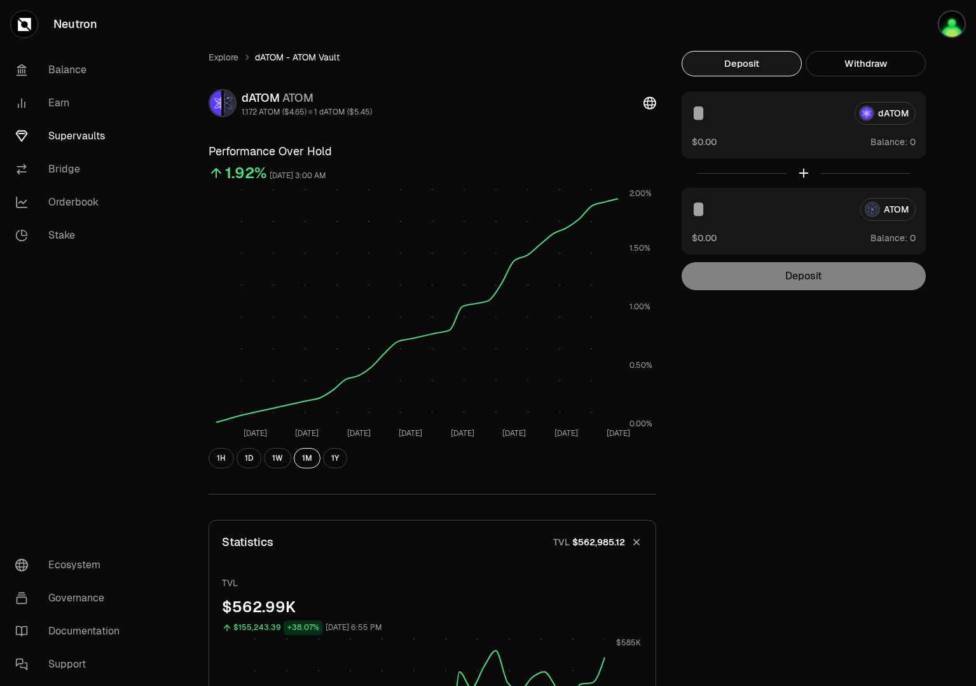
click at [887, 118] on div "dATOM" at bounding box center [804, 113] width 224 height 23
click at [887, 199] on div "ATOM" at bounding box center [804, 209] width 224 height 23
click at [778, 224] on div "ATOM $0.00 Balance:" at bounding box center [804, 221] width 244 height 67
